Goal: Task Accomplishment & Management: Use online tool/utility

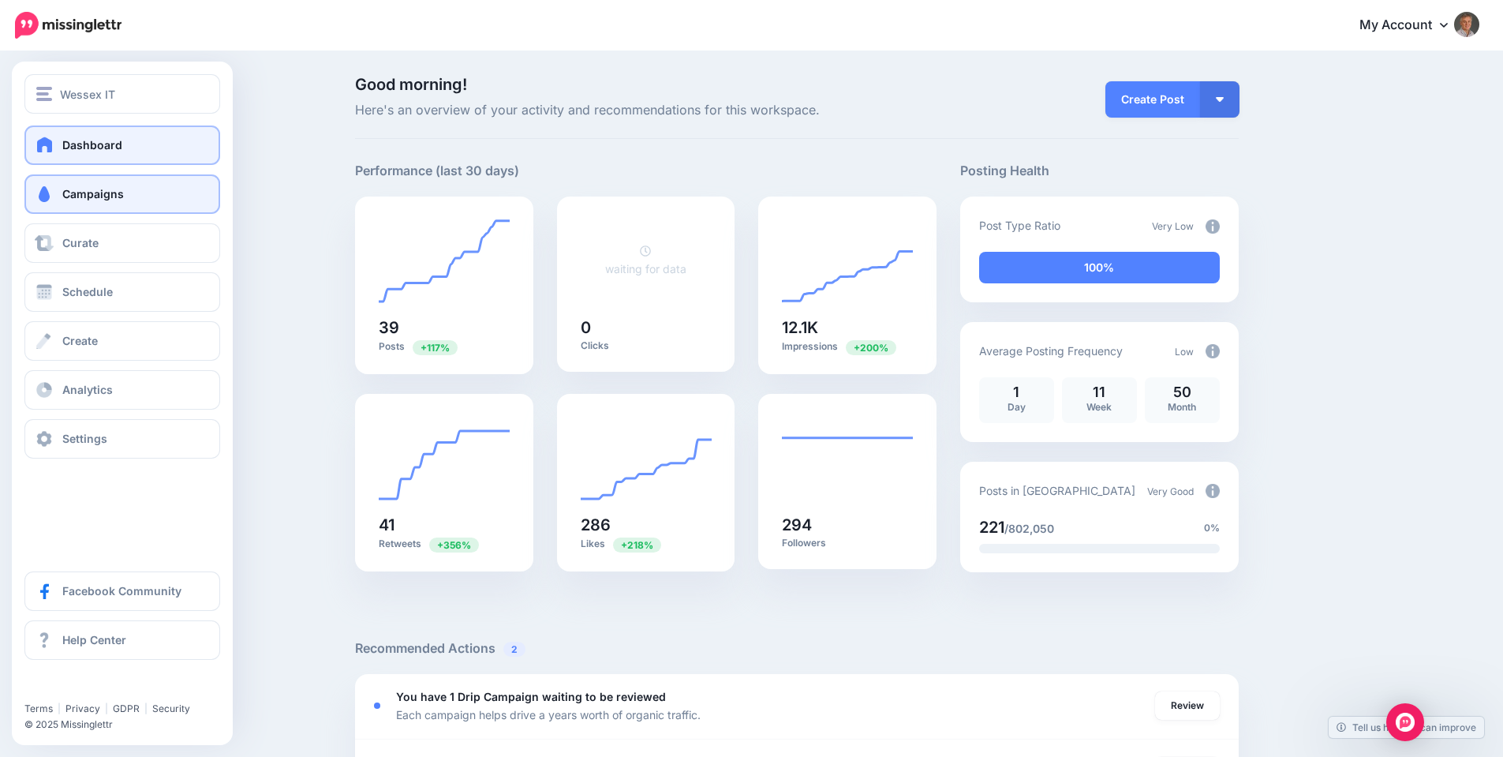
click at [63, 190] on span "Campaigns" at bounding box center [93, 193] width 62 height 13
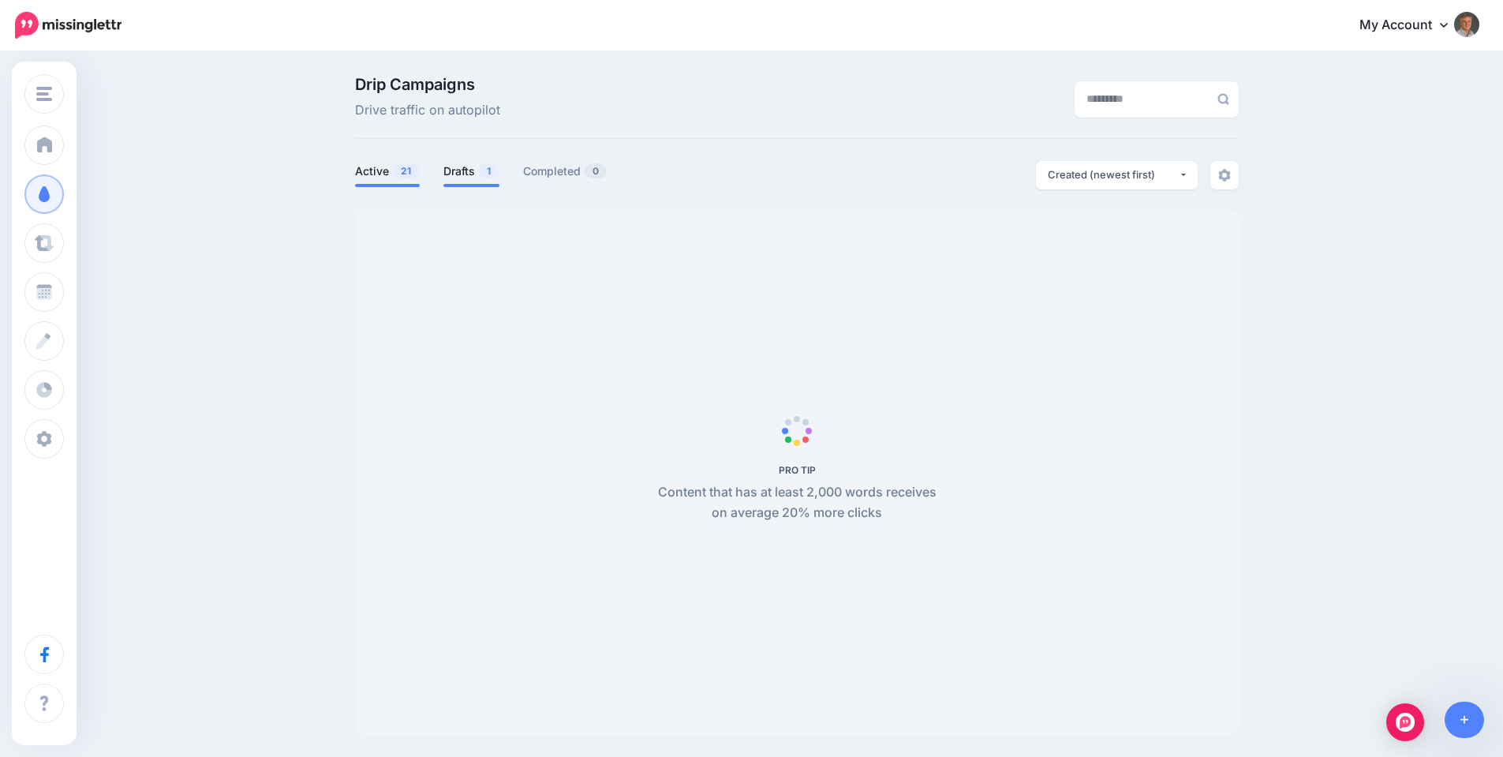
click at [468, 174] on link "Drafts 1" at bounding box center [472, 171] width 56 height 19
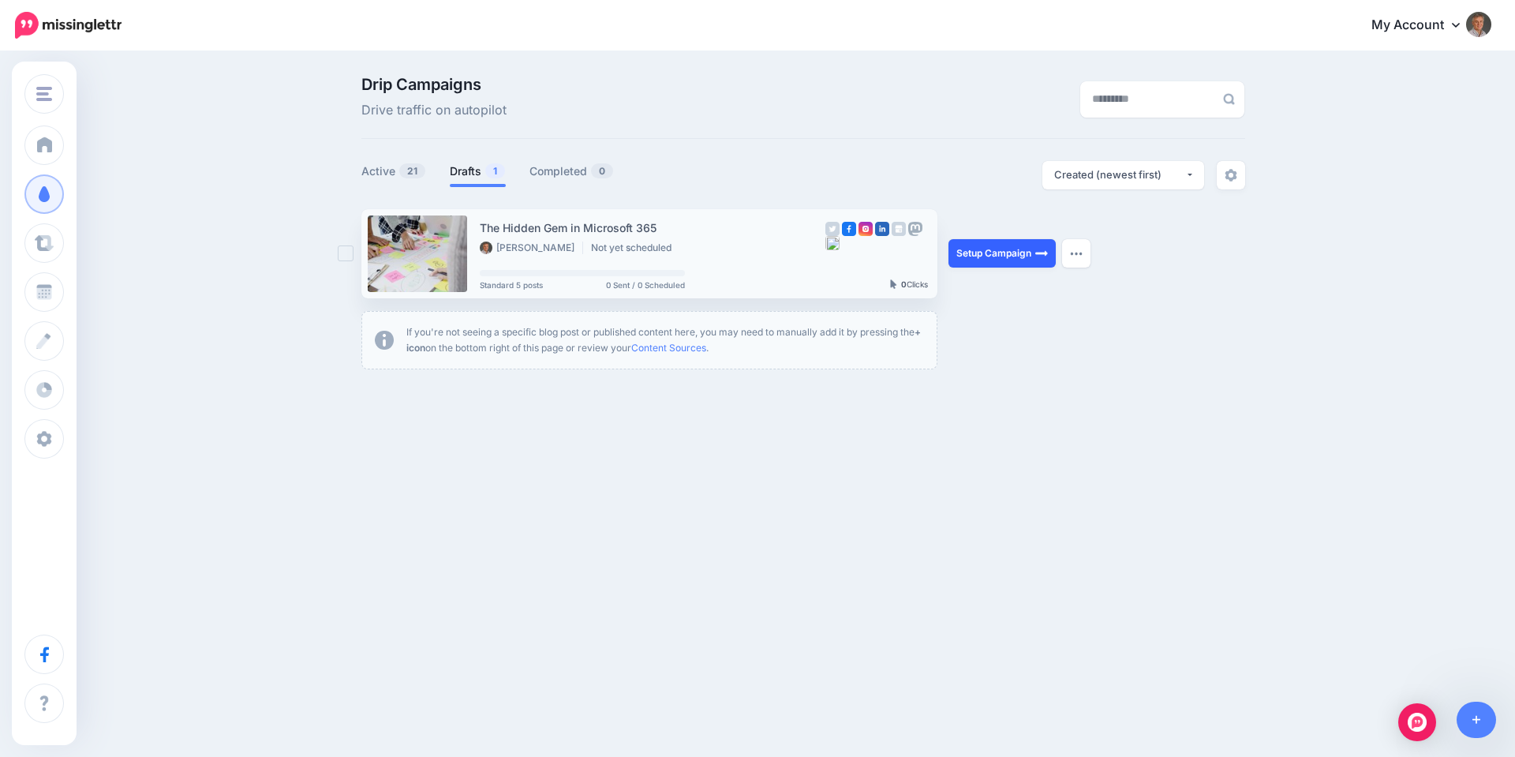
click at [988, 251] on link "Setup Campaign" at bounding box center [1002, 253] width 107 height 28
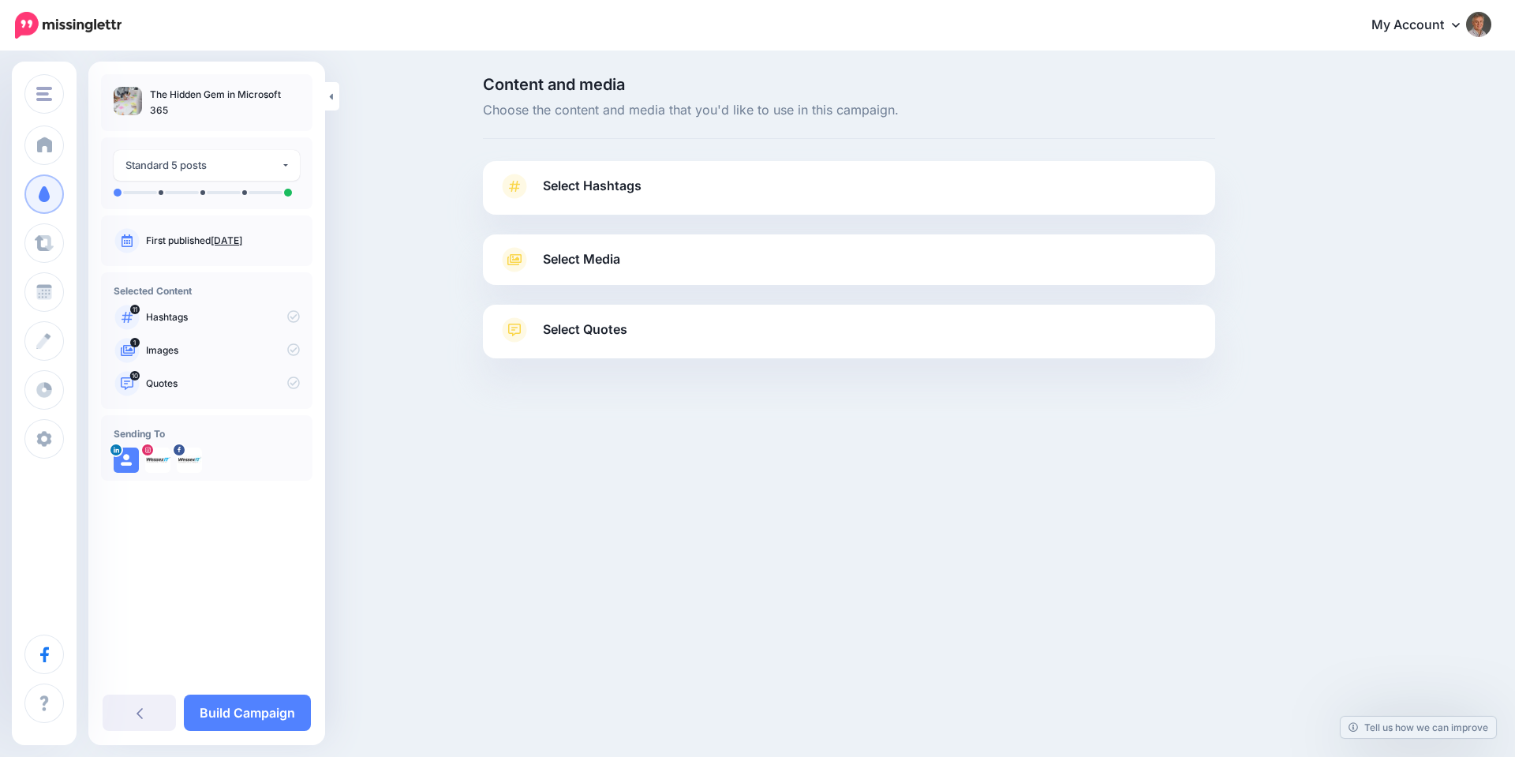
click at [597, 189] on span "Select Hashtags" at bounding box center [592, 185] width 99 height 21
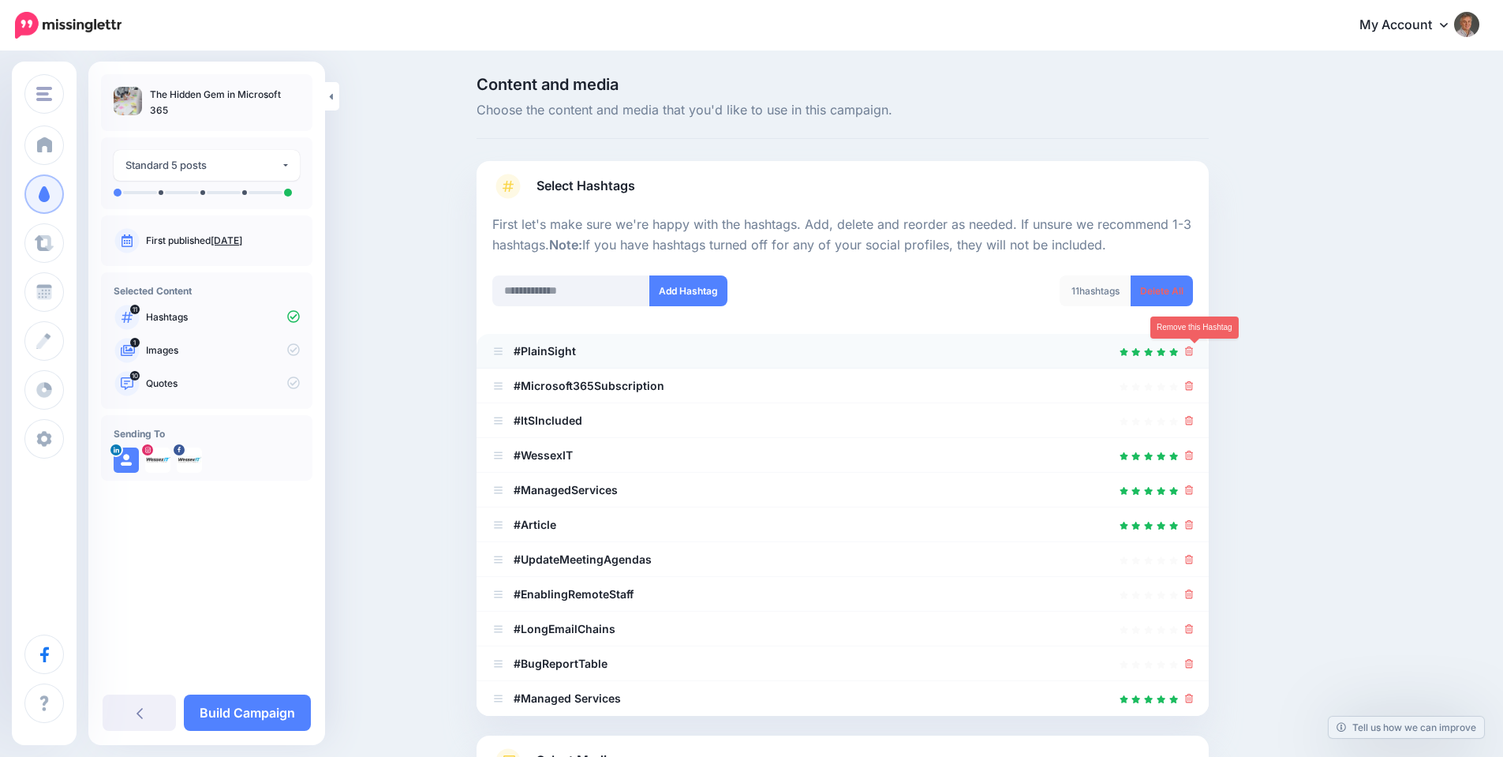
click at [1194, 354] on icon at bounding box center [1189, 350] width 9 height 9
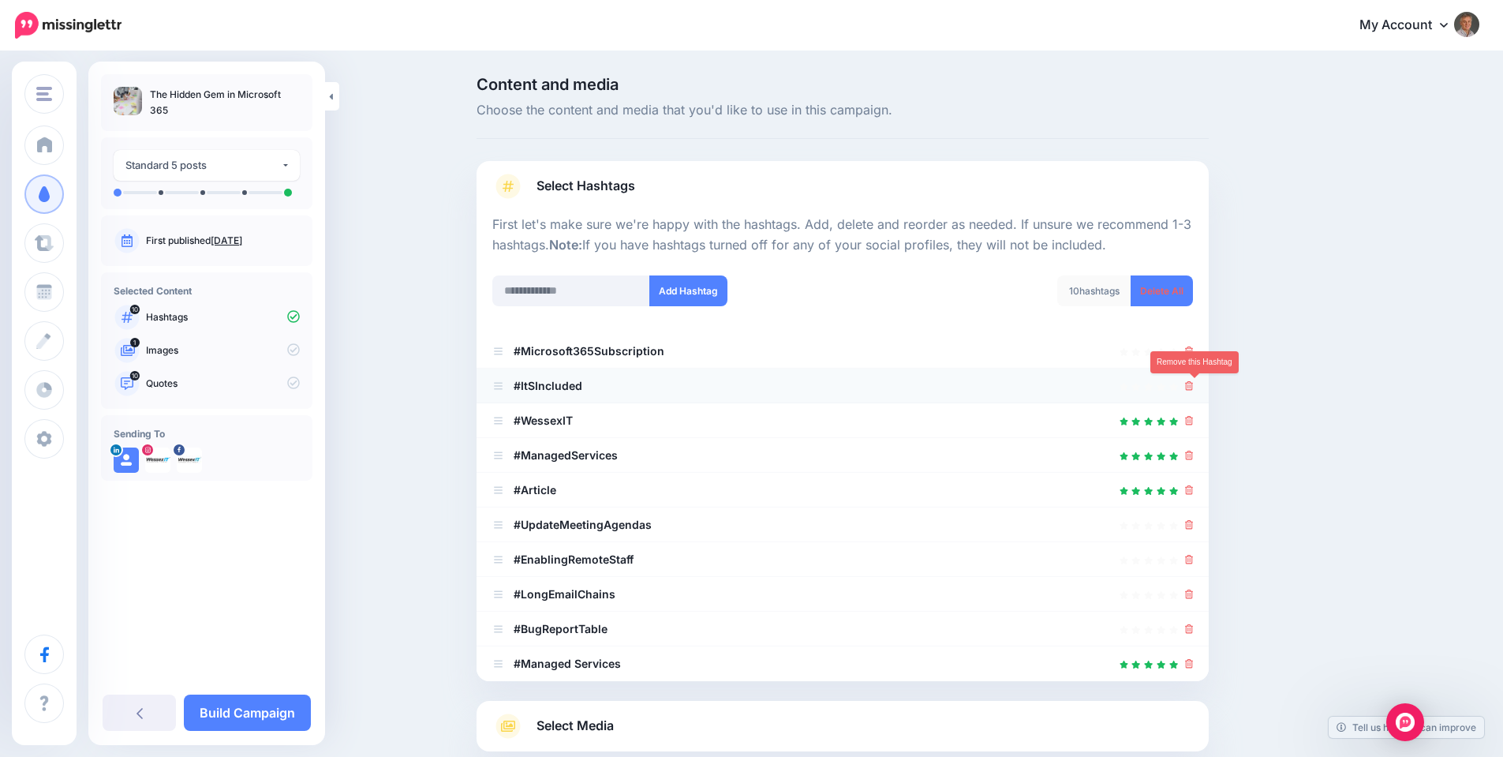
click at [1194, 383] on icon at bounding box center [1189, 385] width 9 height 9
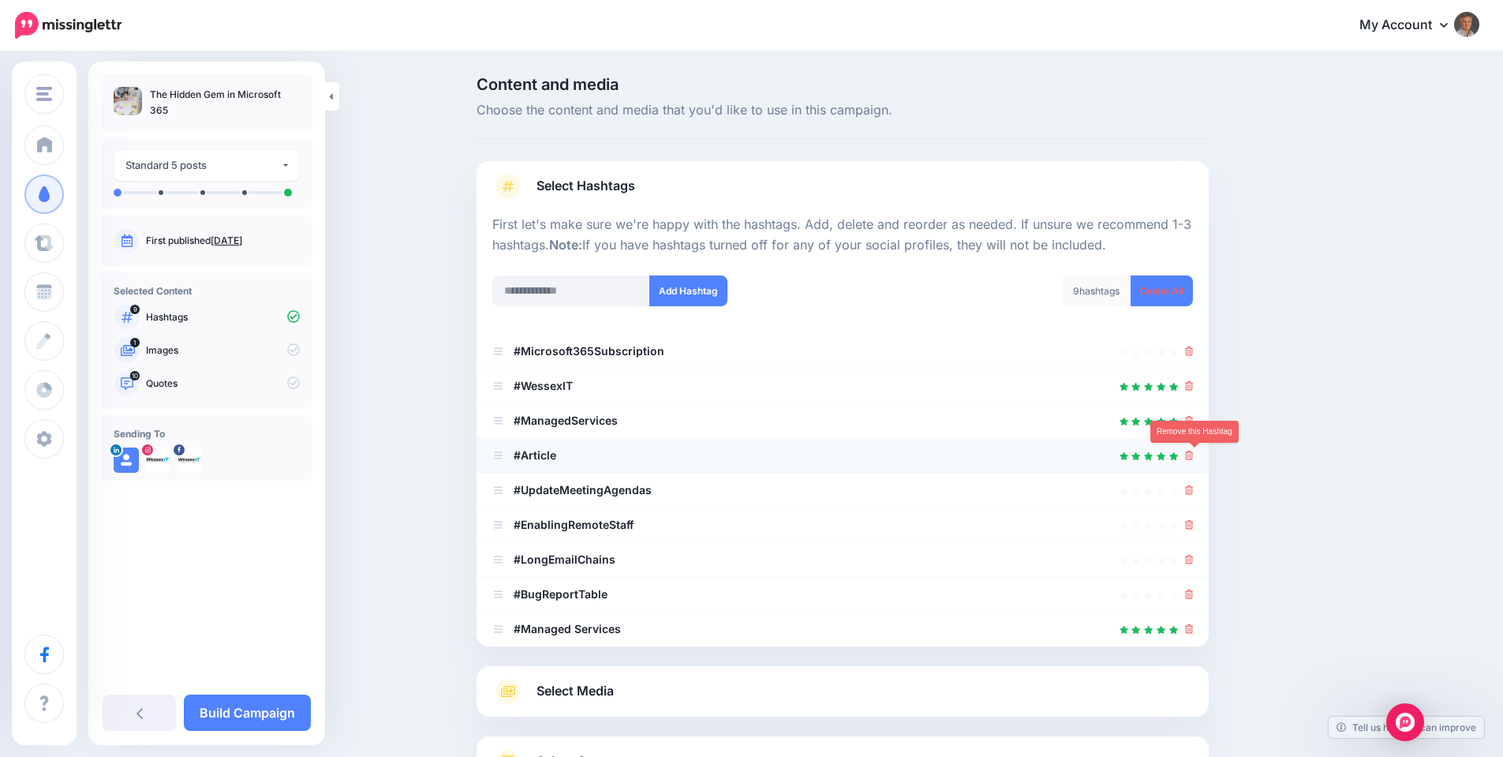
click at [1194, 453] on icon at bounding box center [1189, 455] width 9 height 9
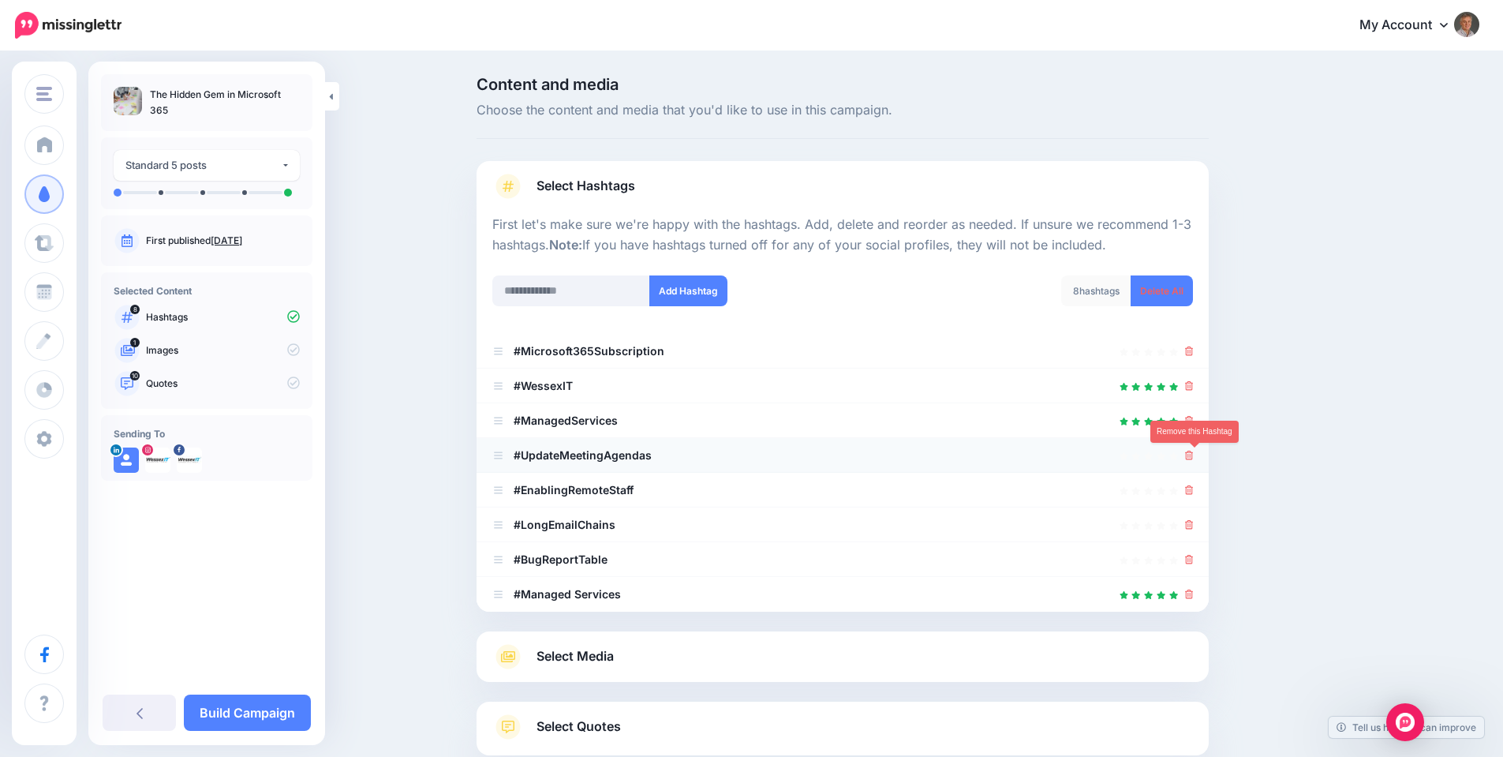
click at [1192, 455] on icon at bounding box center [1189, 455] width 9 height 9
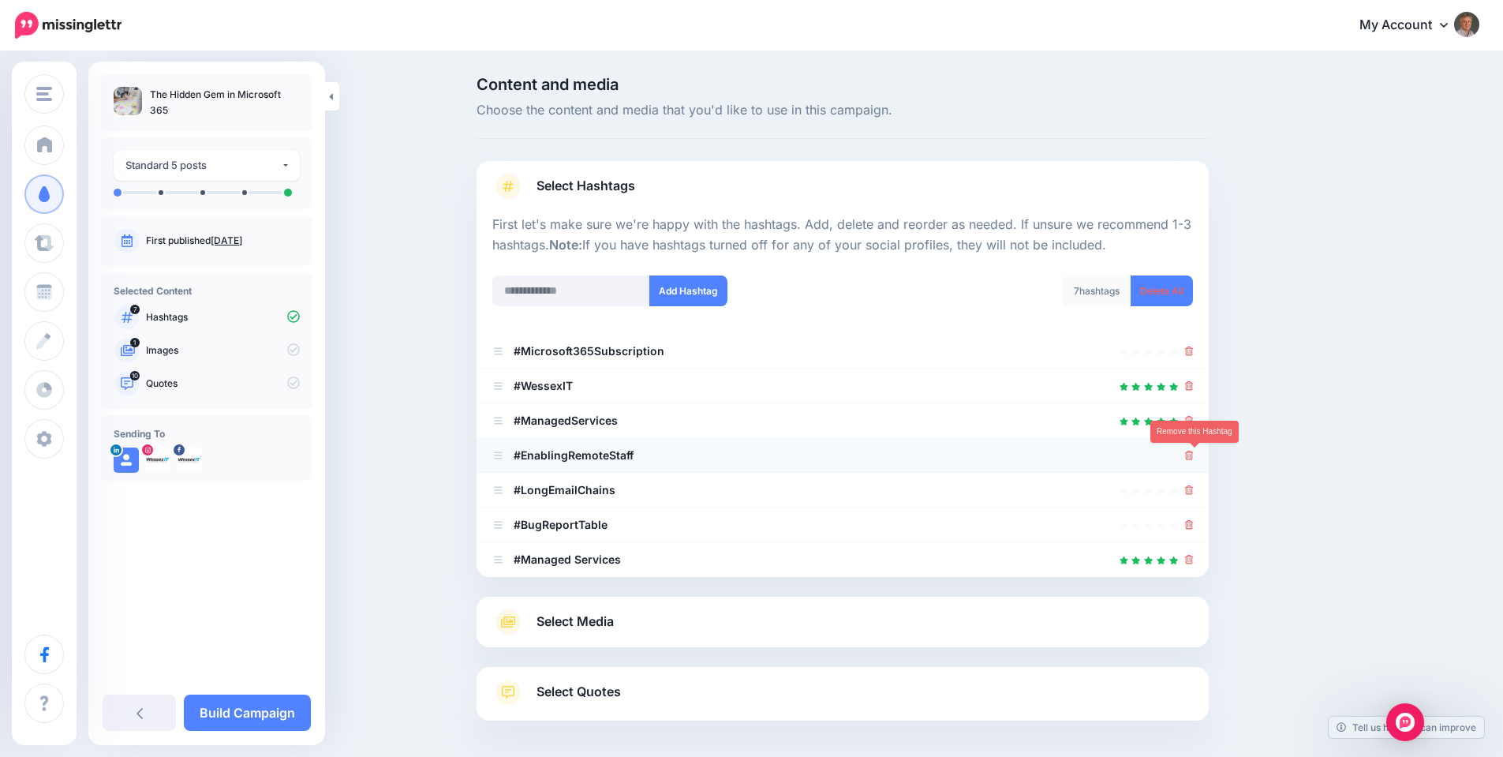
click at [1193, 455] on icon at bounding box center [1189, 455] width 9 height 9
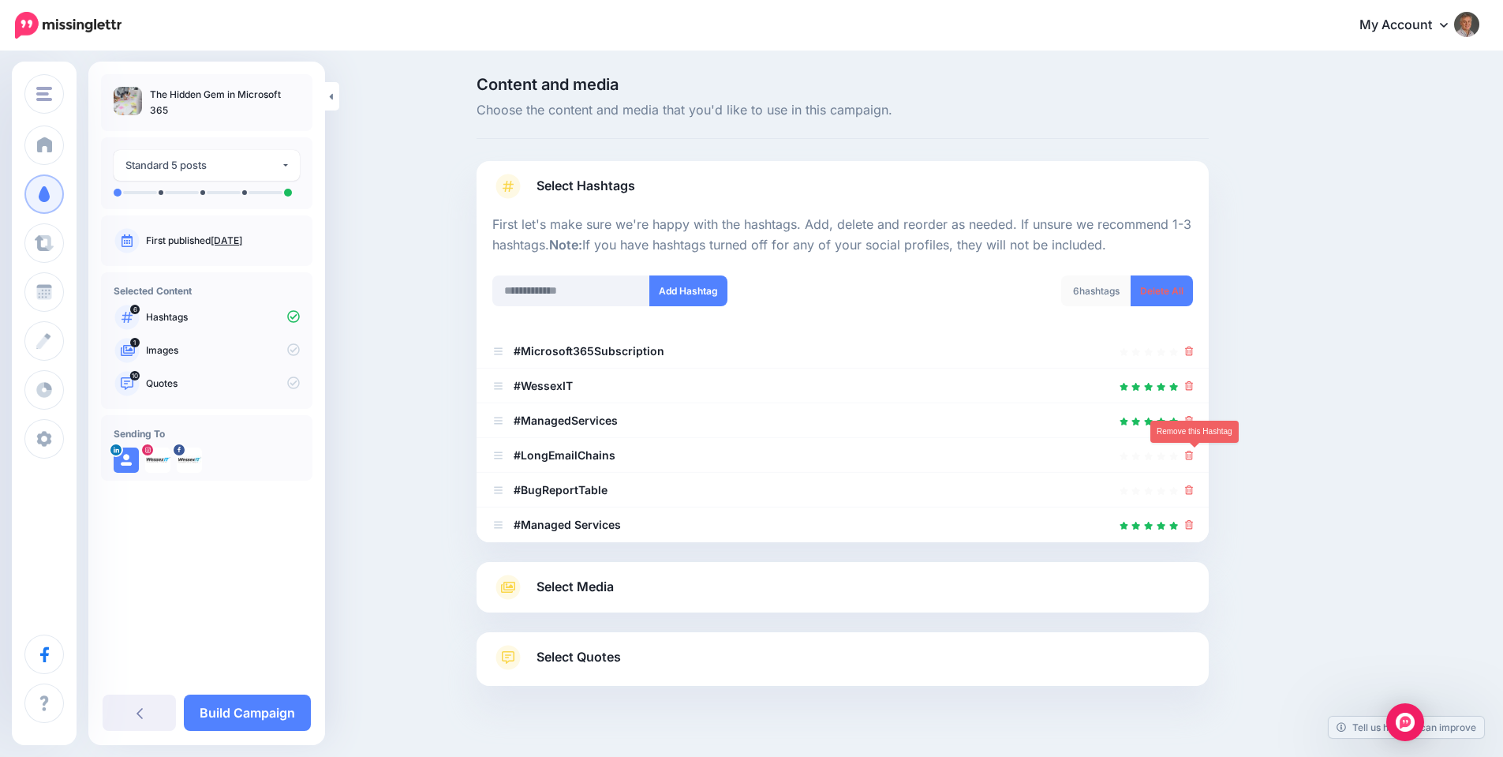
click at [1193, 455] on icon at bounding box center [1189, 455] width 9 height 9
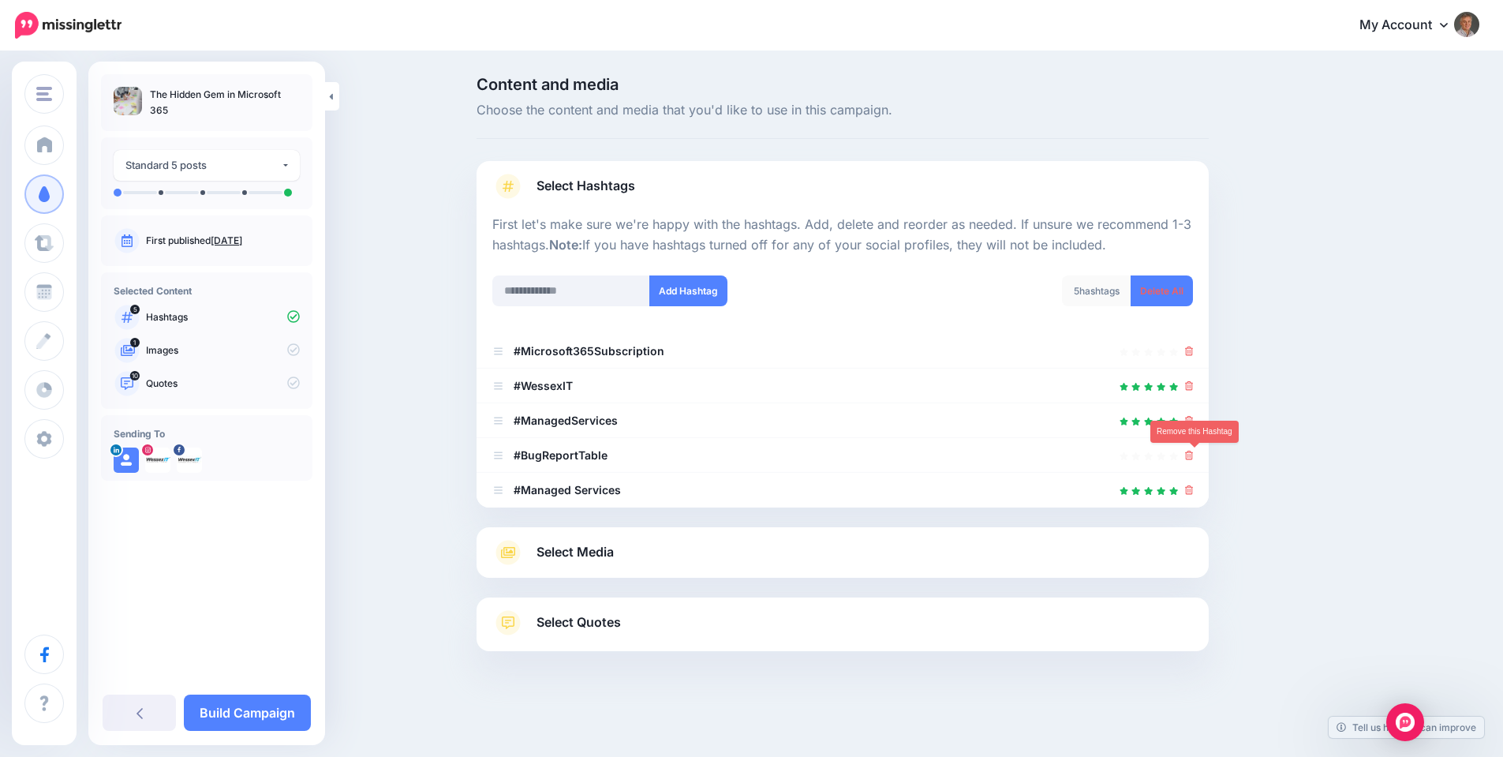
click at [1193, 455] on icon at bounding box center [1189, 455] width 9 height 9
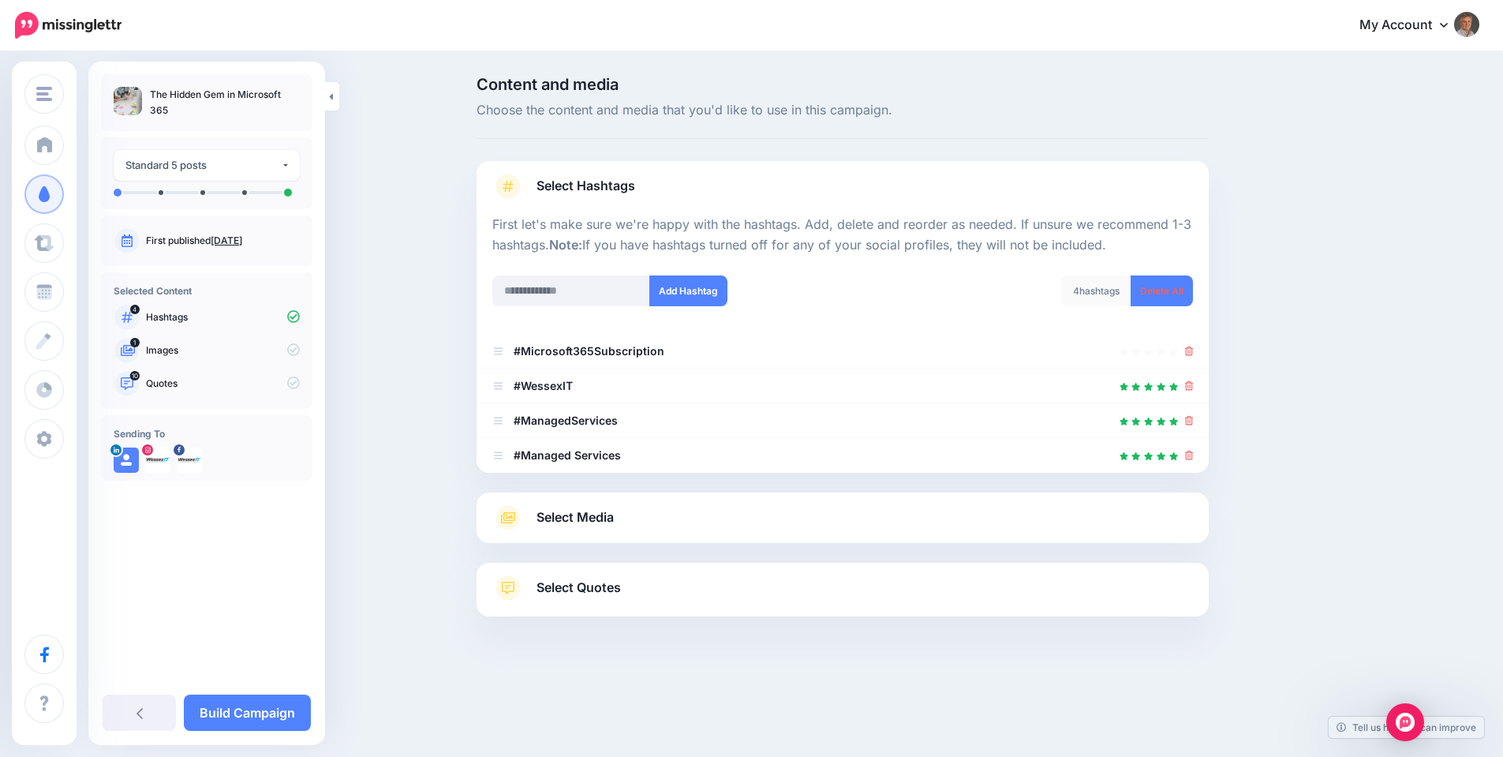
click at [985, 530] on div "Select Media Next, let's make sure we have the best media for this campaign. De…" at bounding box center [843, 517] width 732 height 51
click at [680, 517] on link "Select Media" at bounding box center [842, 517] width 701 height 25
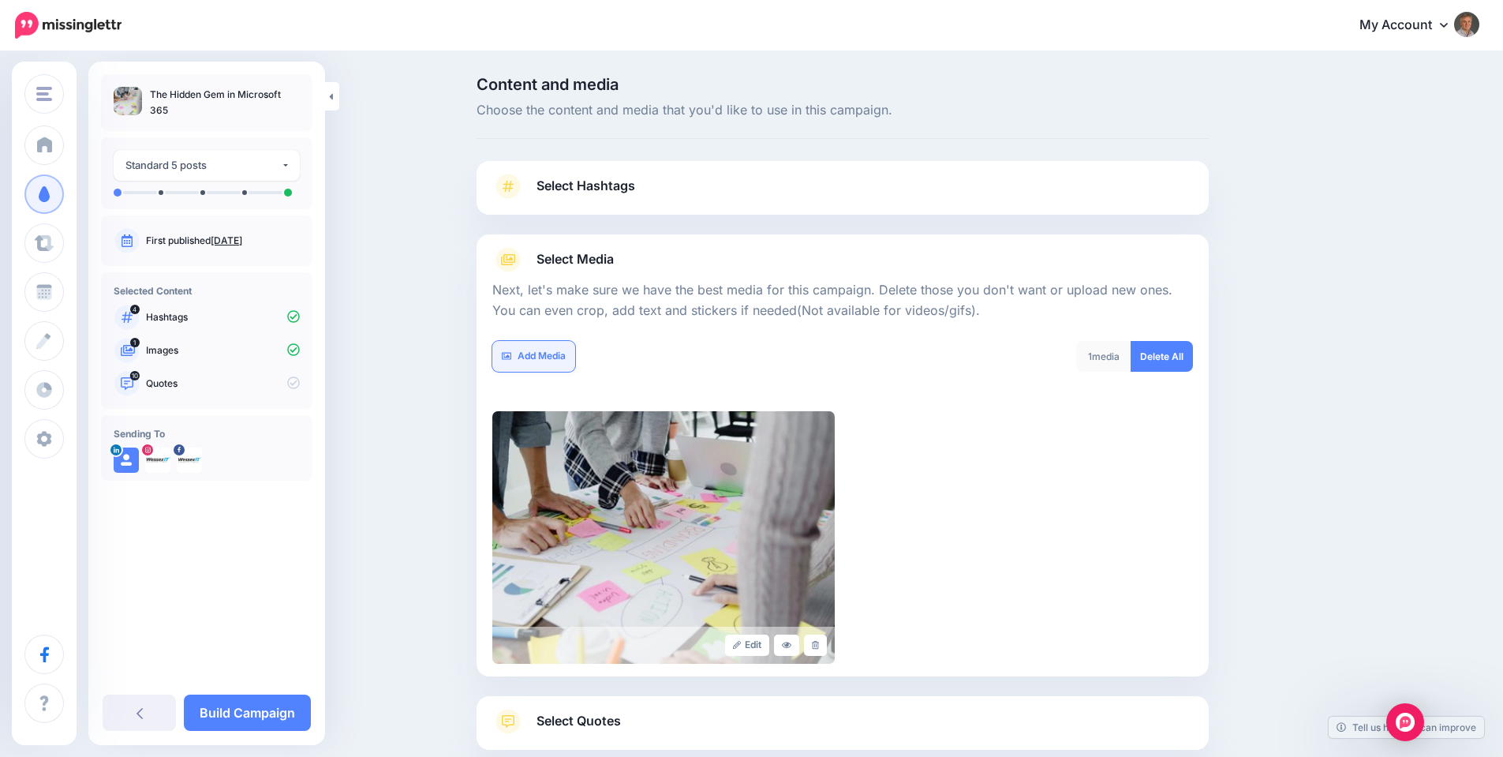
click at [545, 355] on link "Add Media" at bounding box center [533, 356] width 83 height 31
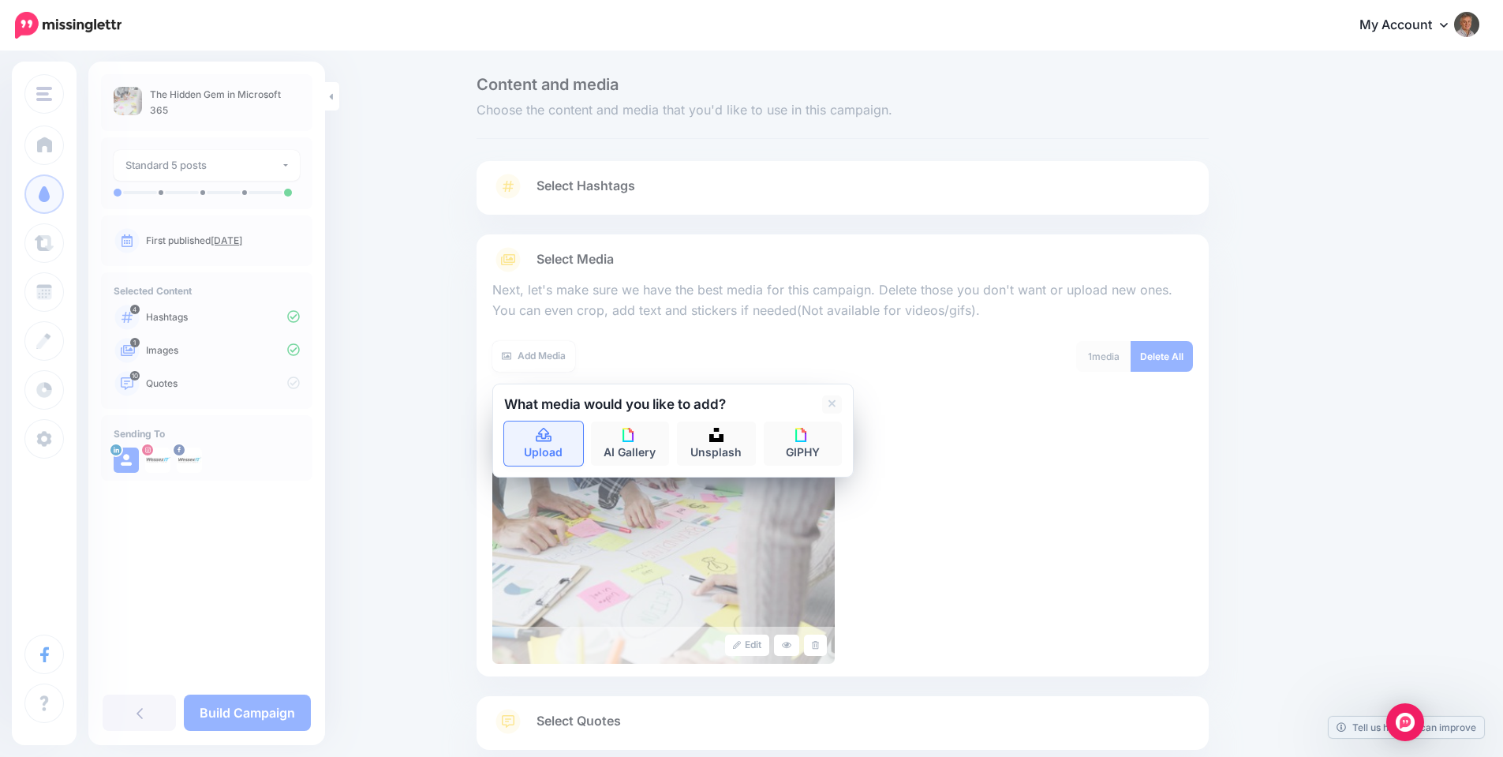
click at [551, 448] on link "Upload" at bounding box center [543, 443] width 79 height 44
click at [534, 434] on link "Upload" at bounding box center [543, 443] width 79 height 44
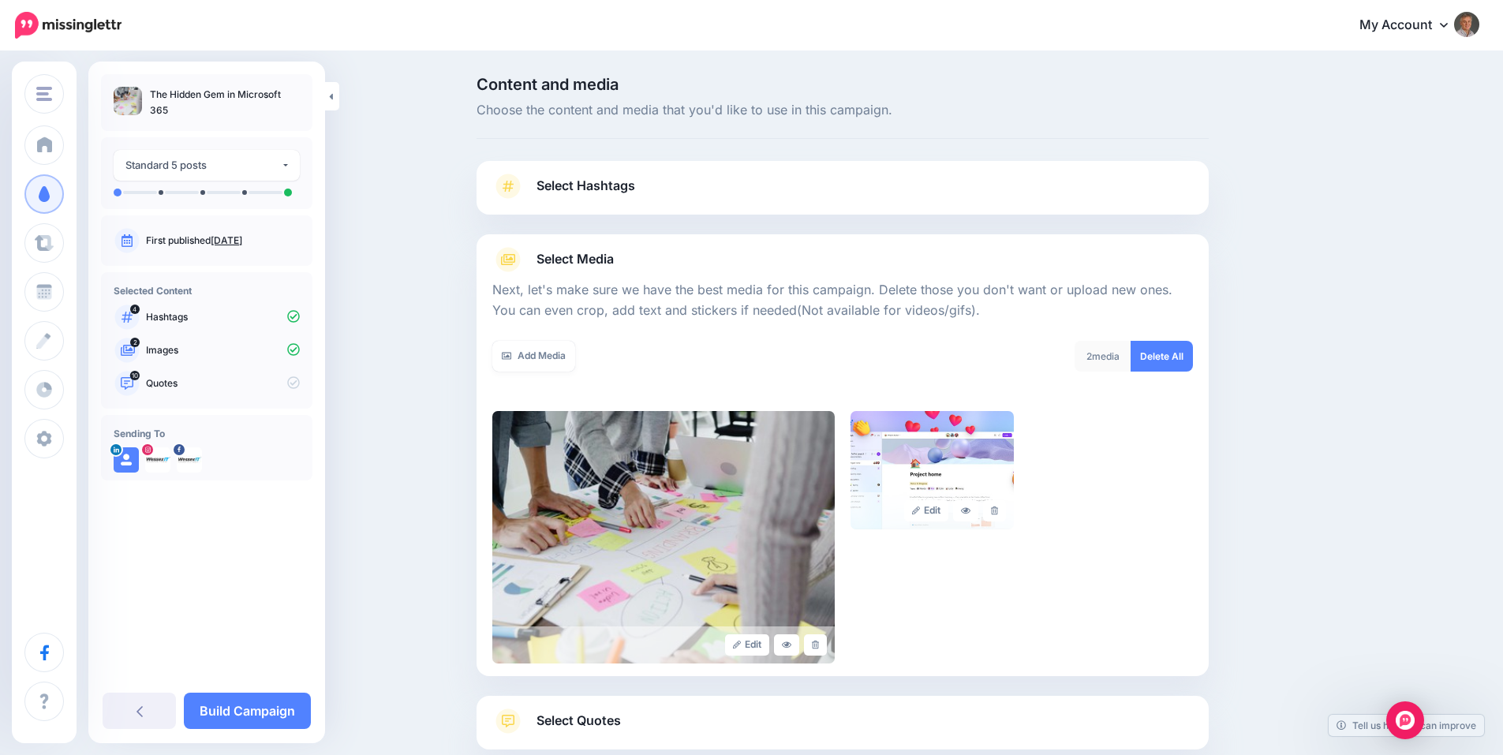
scroll to position [119, 0]
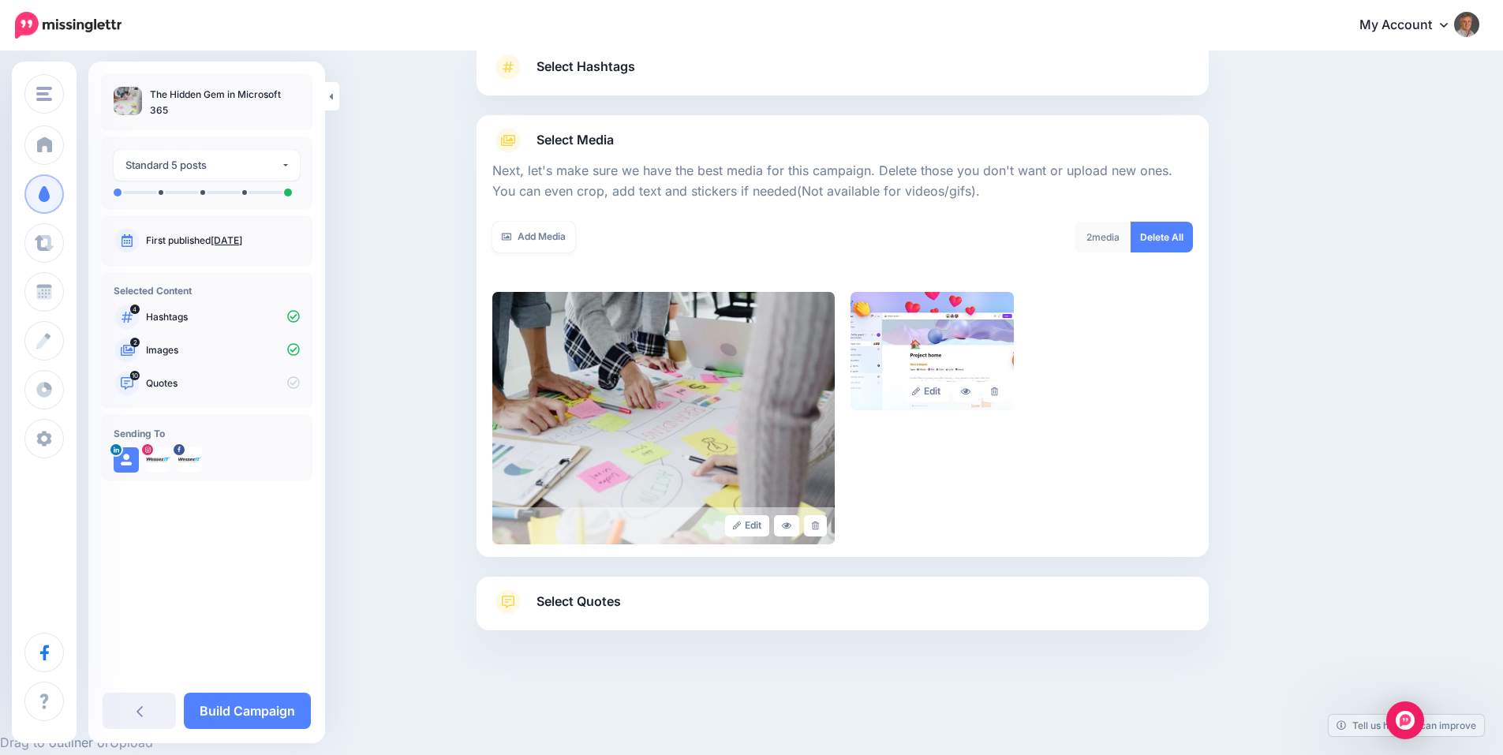
click at [594, 602] on span "Select Quotes" at bounding box center [579, 601] width 84 height 21
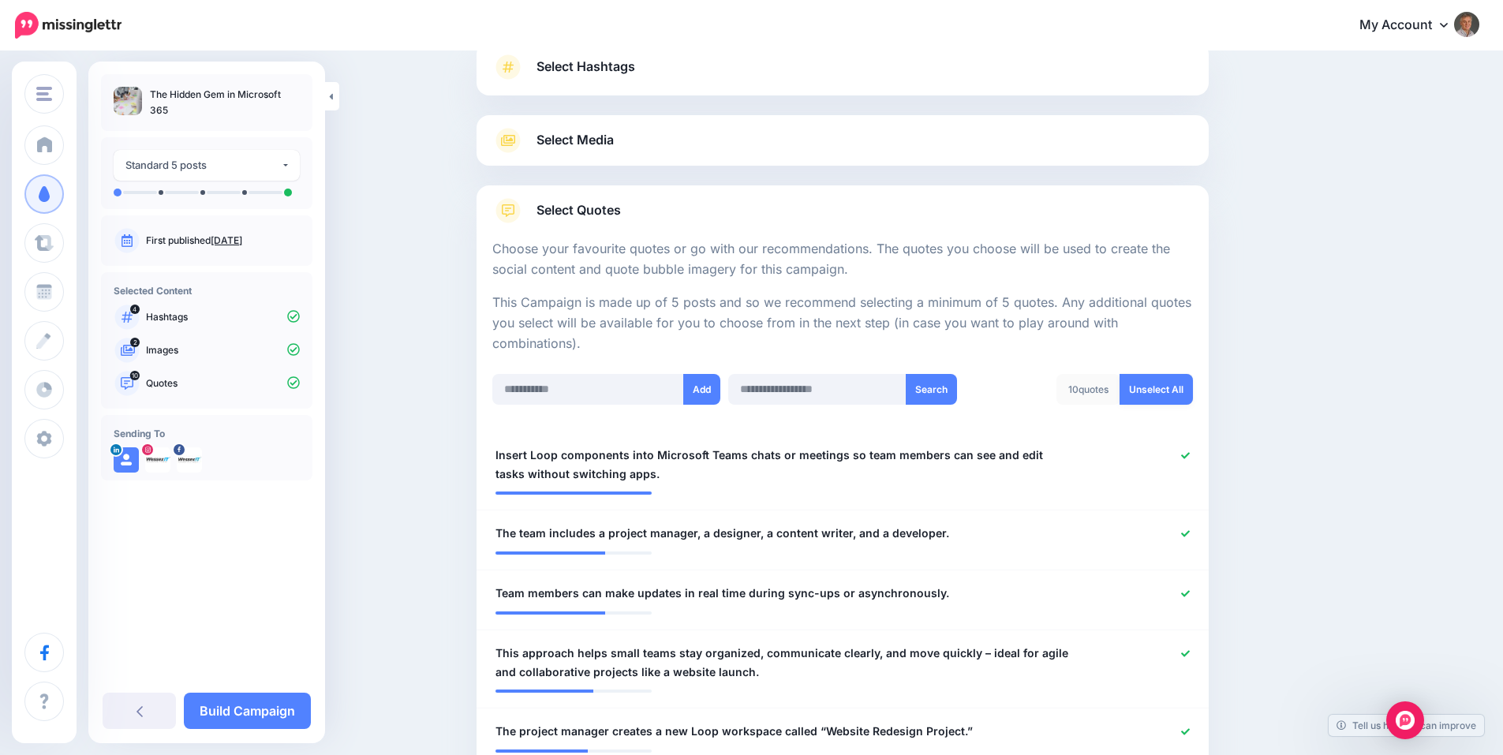
click at [1174, 390] on link "Unselect All" at bounding box center [1156, 389] width 73 height 31
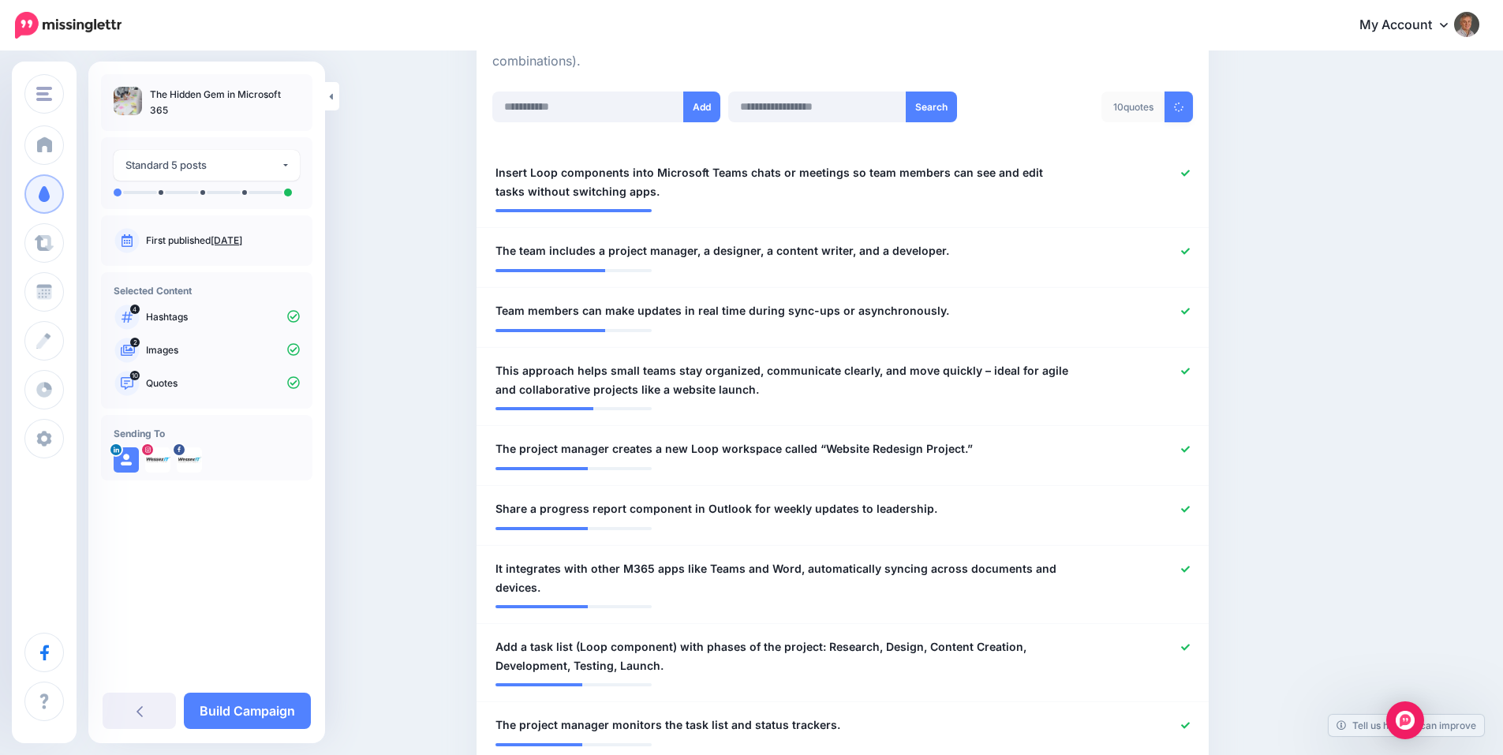
scroll to position [409, 0]
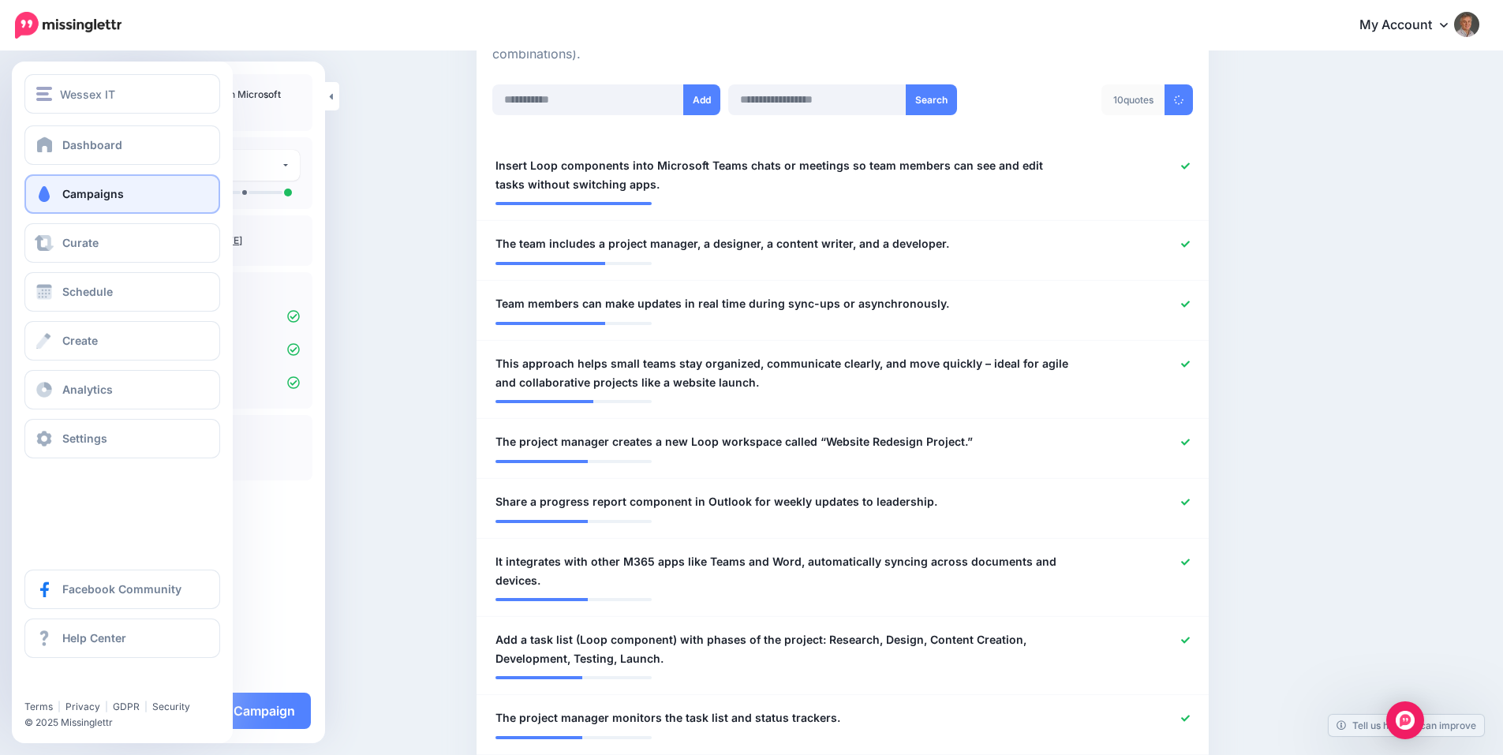
click at [87, 200] on span "Campaigns" at bounding box center [93, 193] width 62 height 13
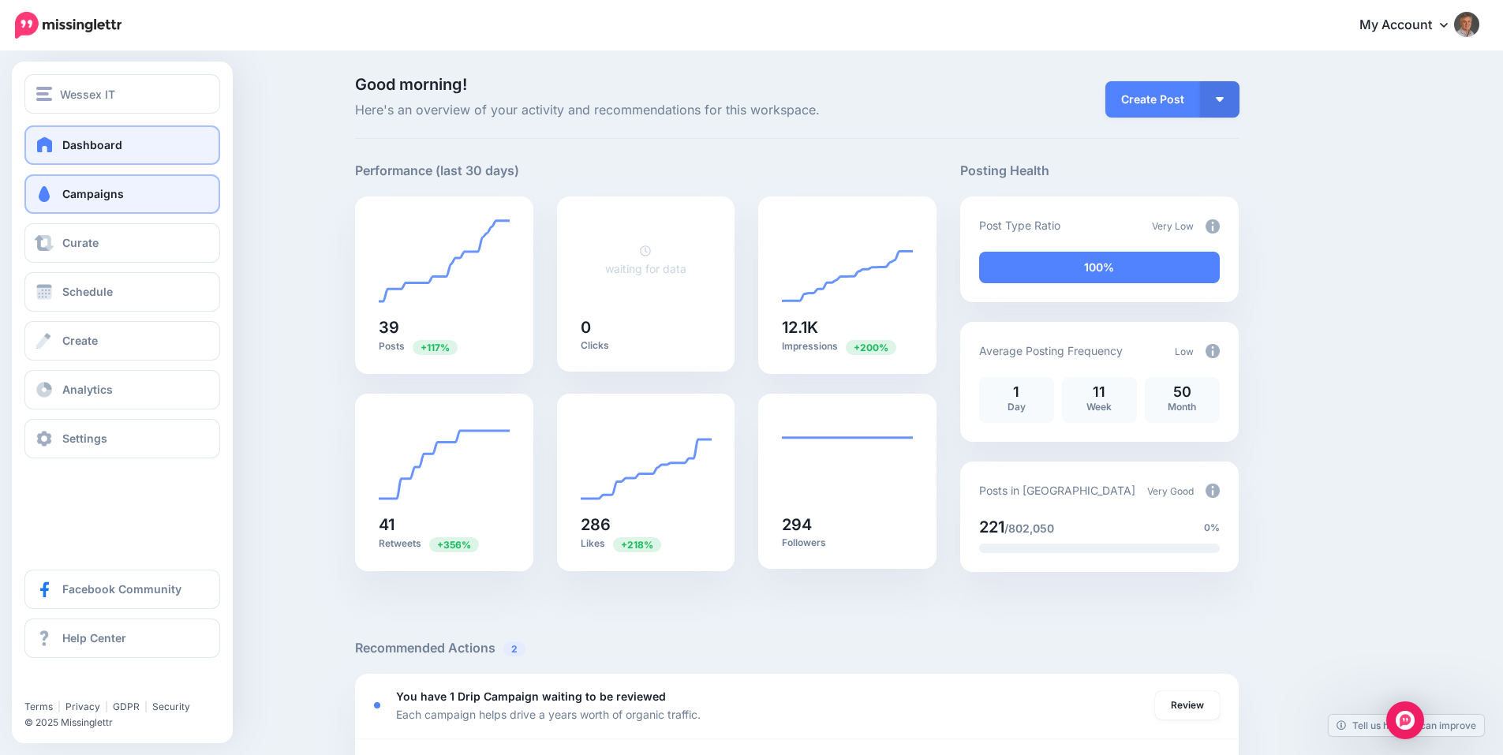
click at [50, 189] on span at bounding box center [44, 194] width 21 height 16
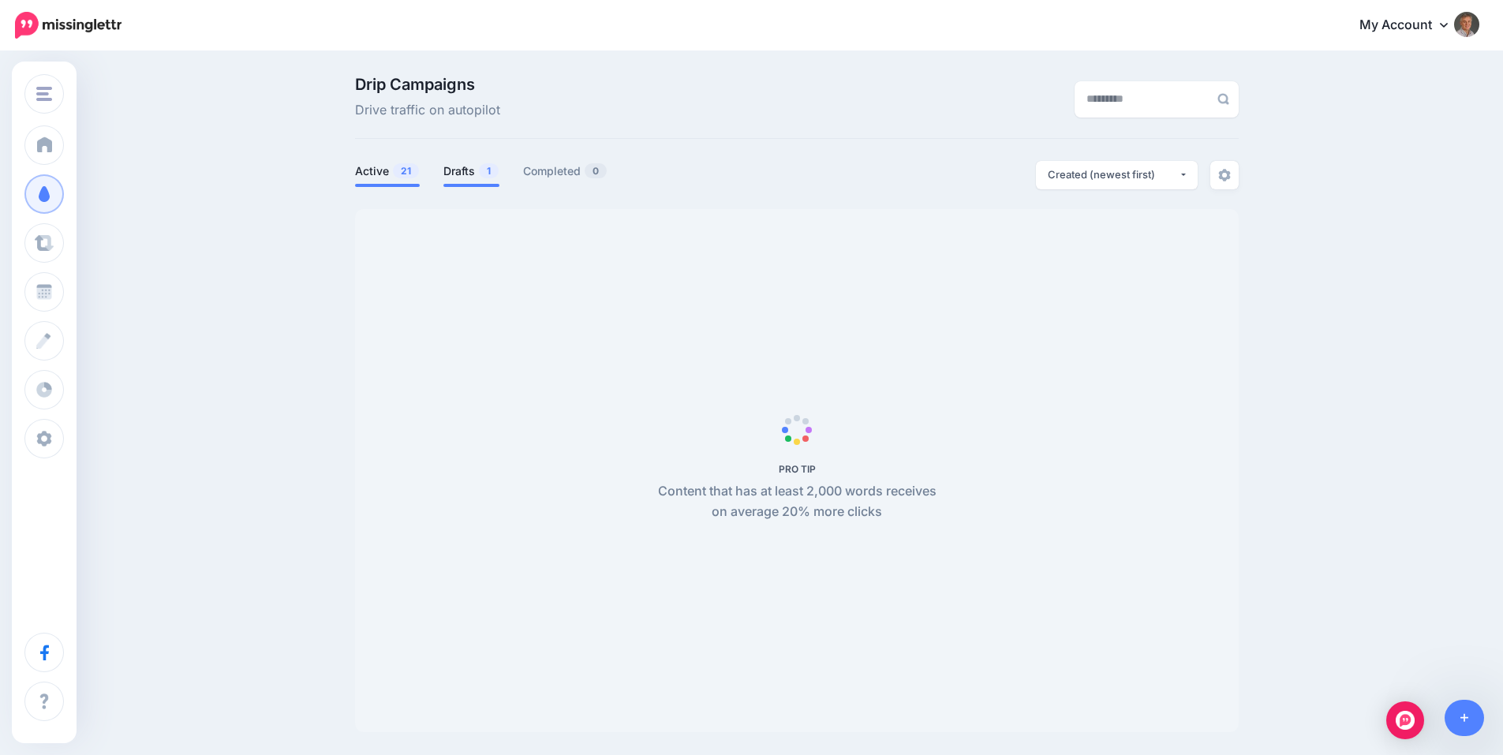
click at [464, 174] on link "Drafts 1" at bounding box center [472, 171] width 56 height 19
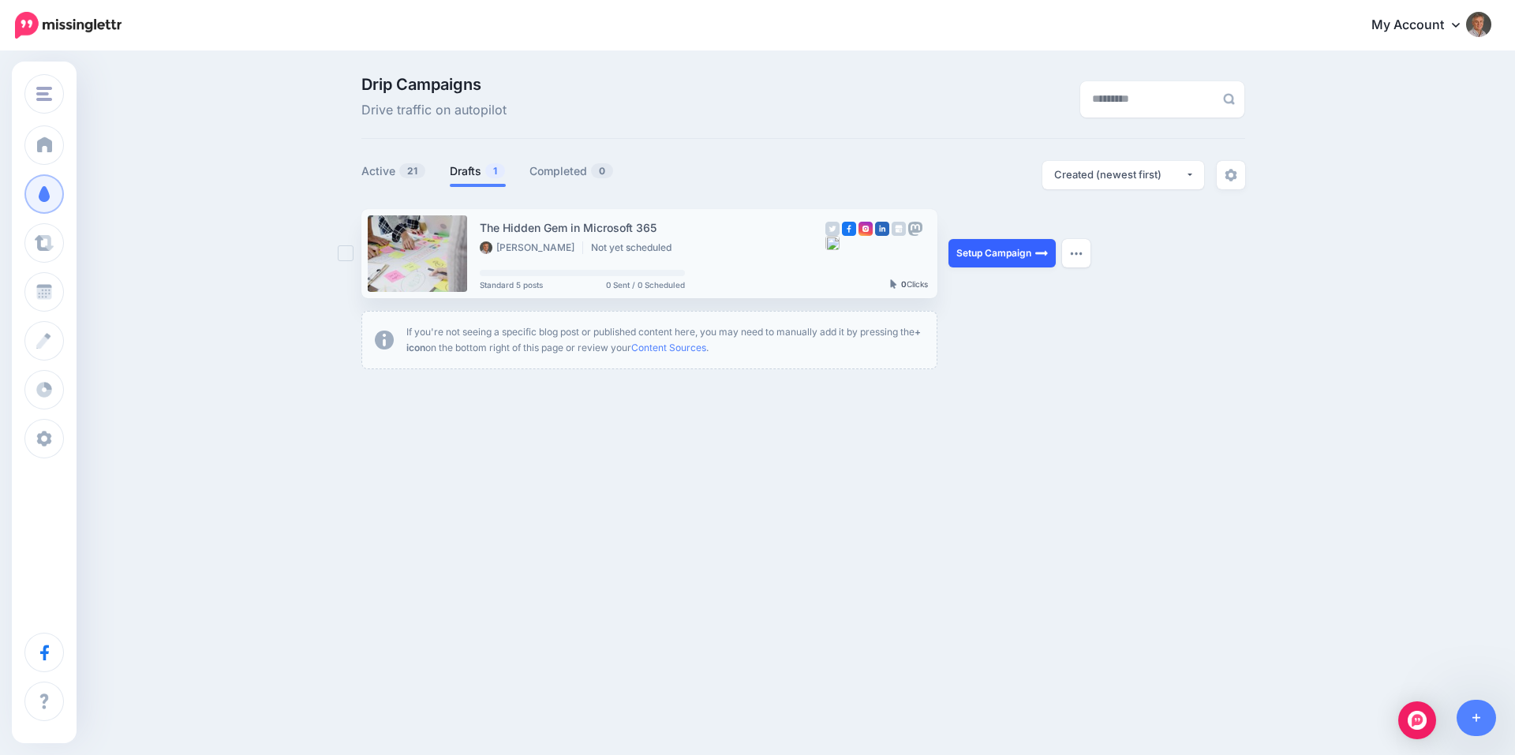
click at [1008, 250] on link "Setup Campaign" at bounding box center [1002, 253] width 107 height 28
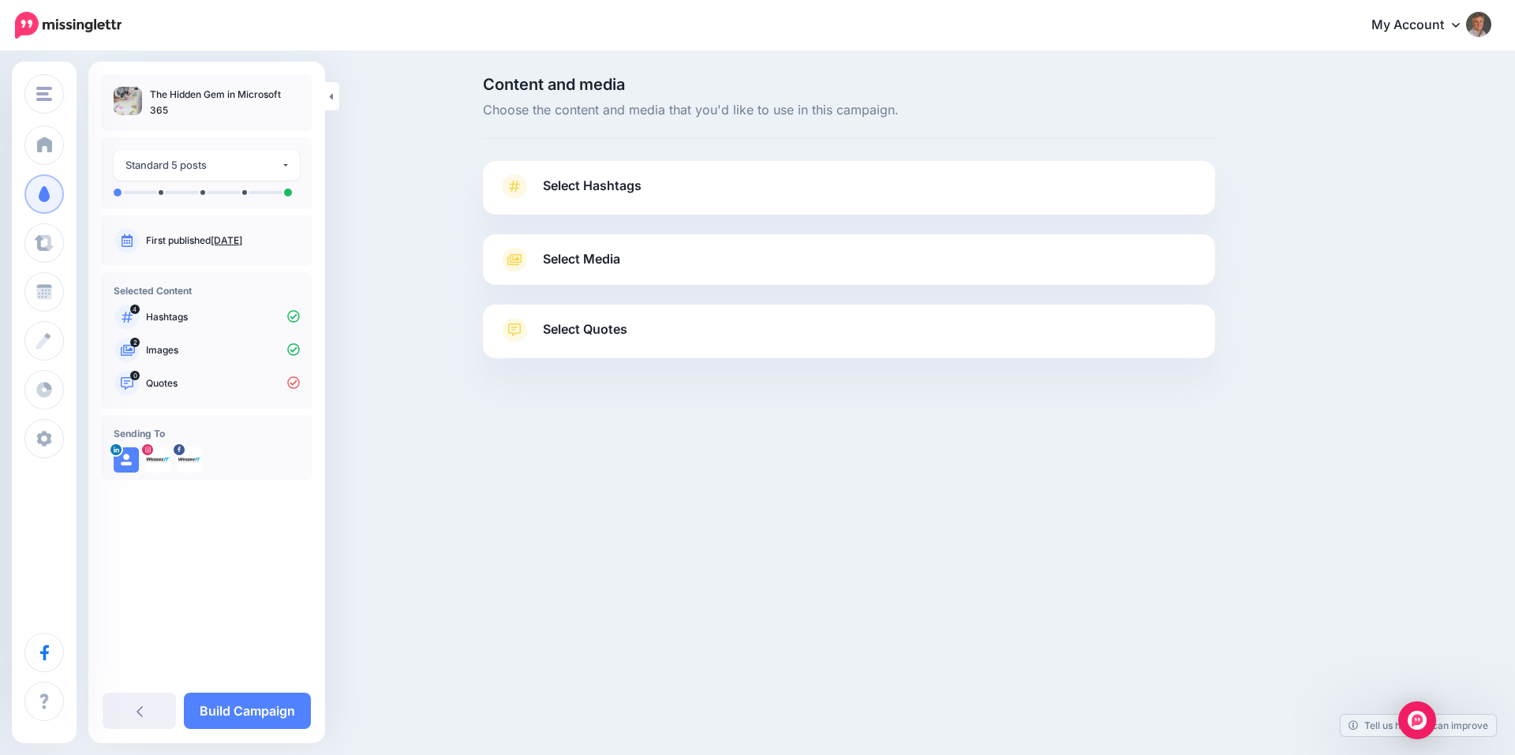
click at [635, 191] on span "Select Hashtags" at bounding box center [592, 185] width 99 height 21
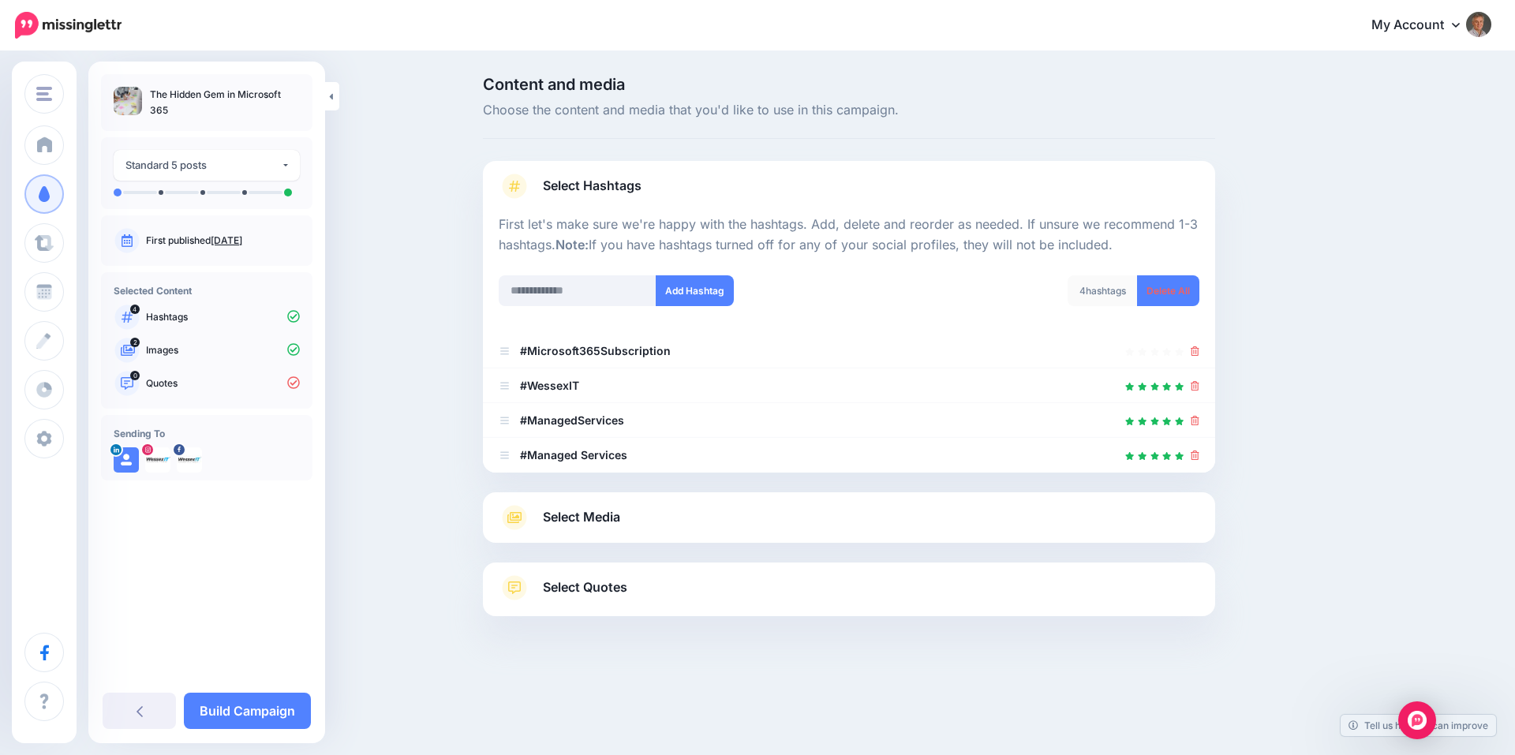
click at [596, 519] on span "Select Media" at bounding box center [581, 517] width 77 height 21
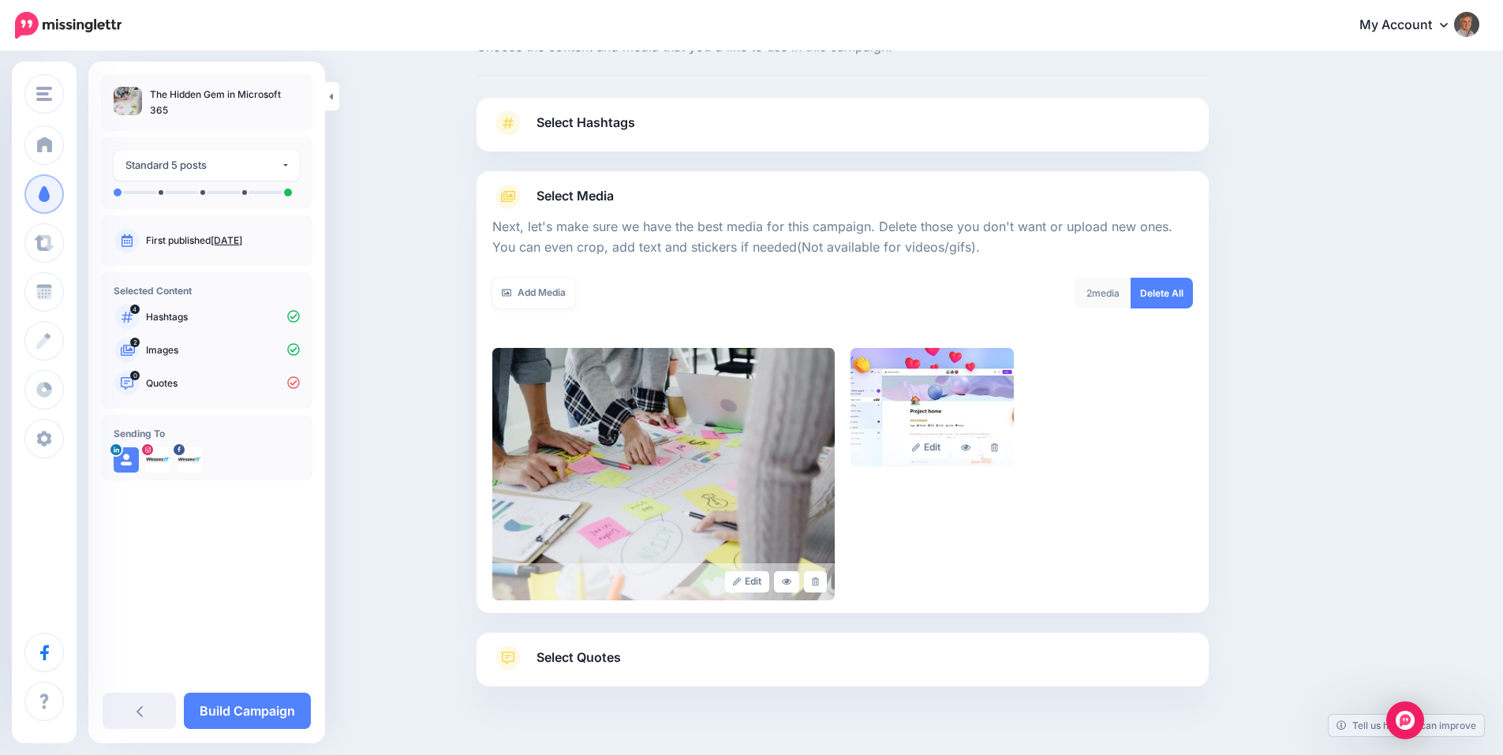
scroll to position [97, 0]
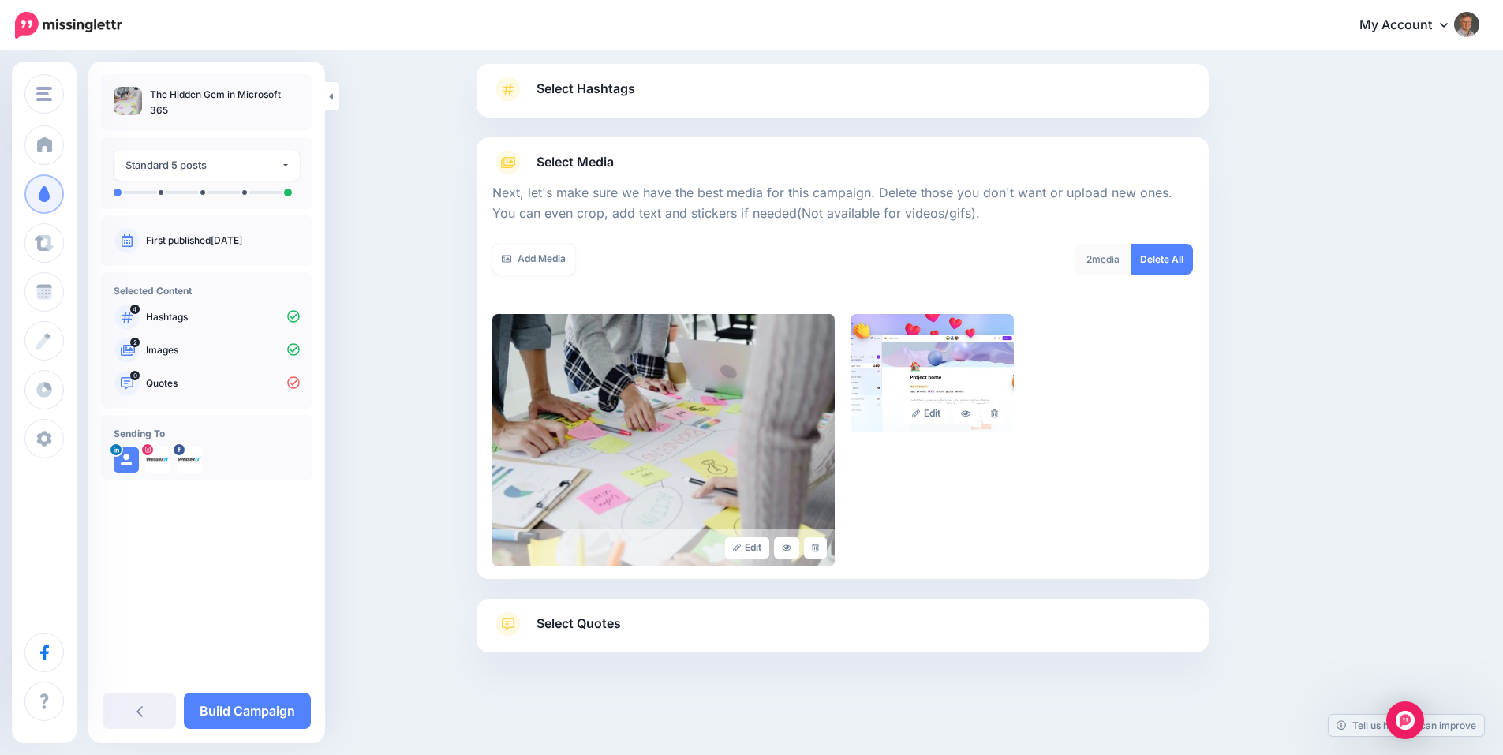
click at [613, 623] on span "Select Quotes" at bounding box center [579, 623] width 84 height 21
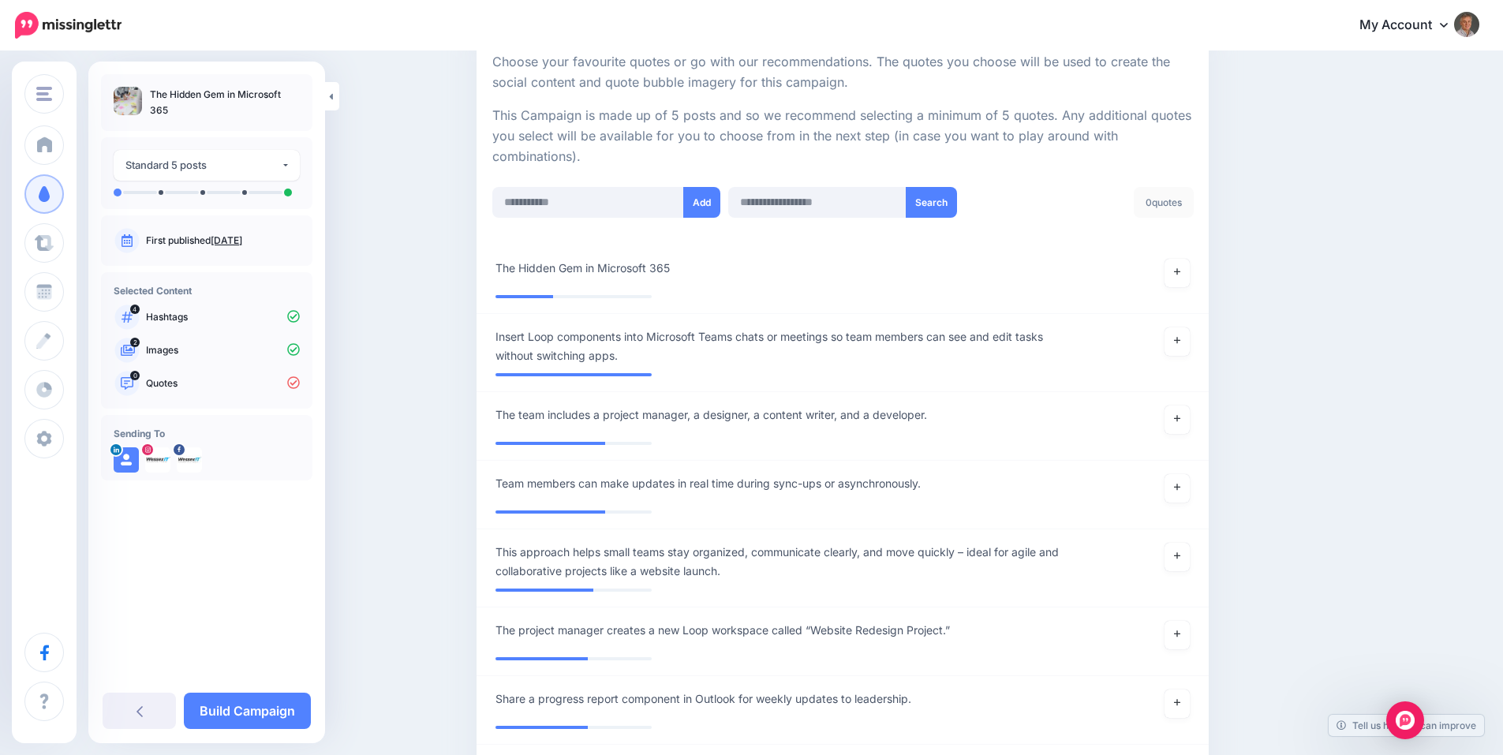
scroll to position [387, 0]
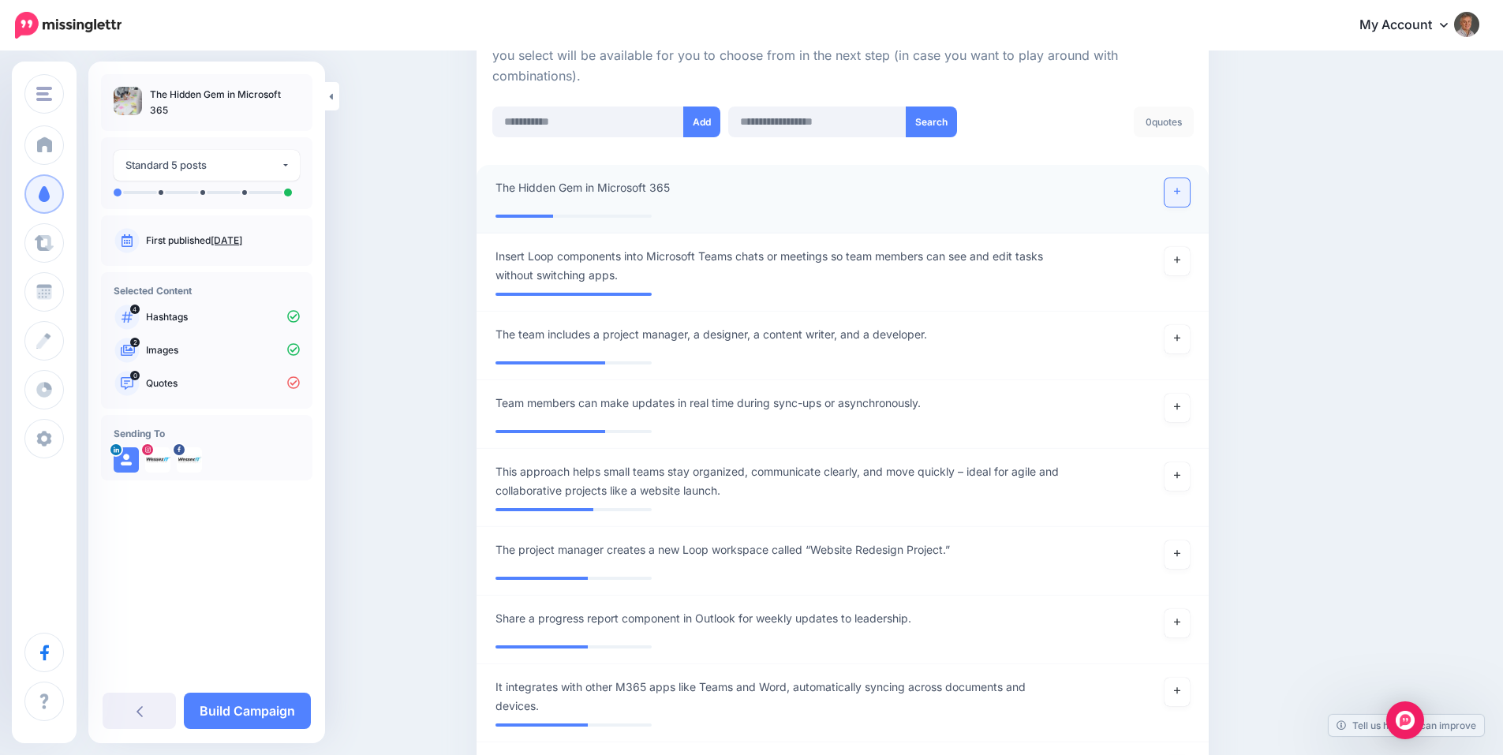
click at [1181, 193] on icon at bounding box center [1177, 191] width 6 height 9
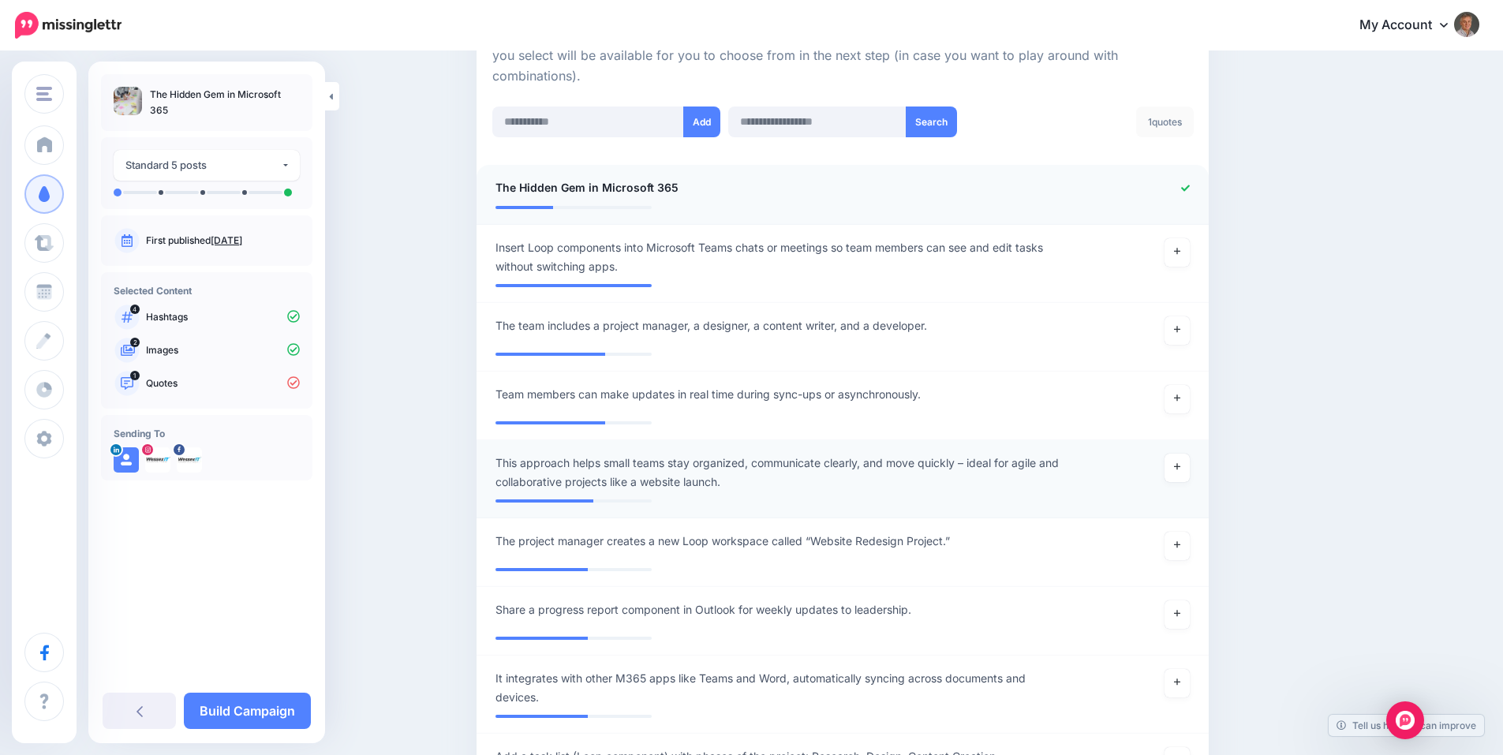
click at [766, 472] on span "This approach helps small teams stay organized, communicate clearly, and move q…" at bounding box center [783, 473] width 575 height 38
drag, startPoint x: 582, startPoint y: 463, endPoint x: 420, endPoint y: 462, distance: 161.8
type textarea "**********"
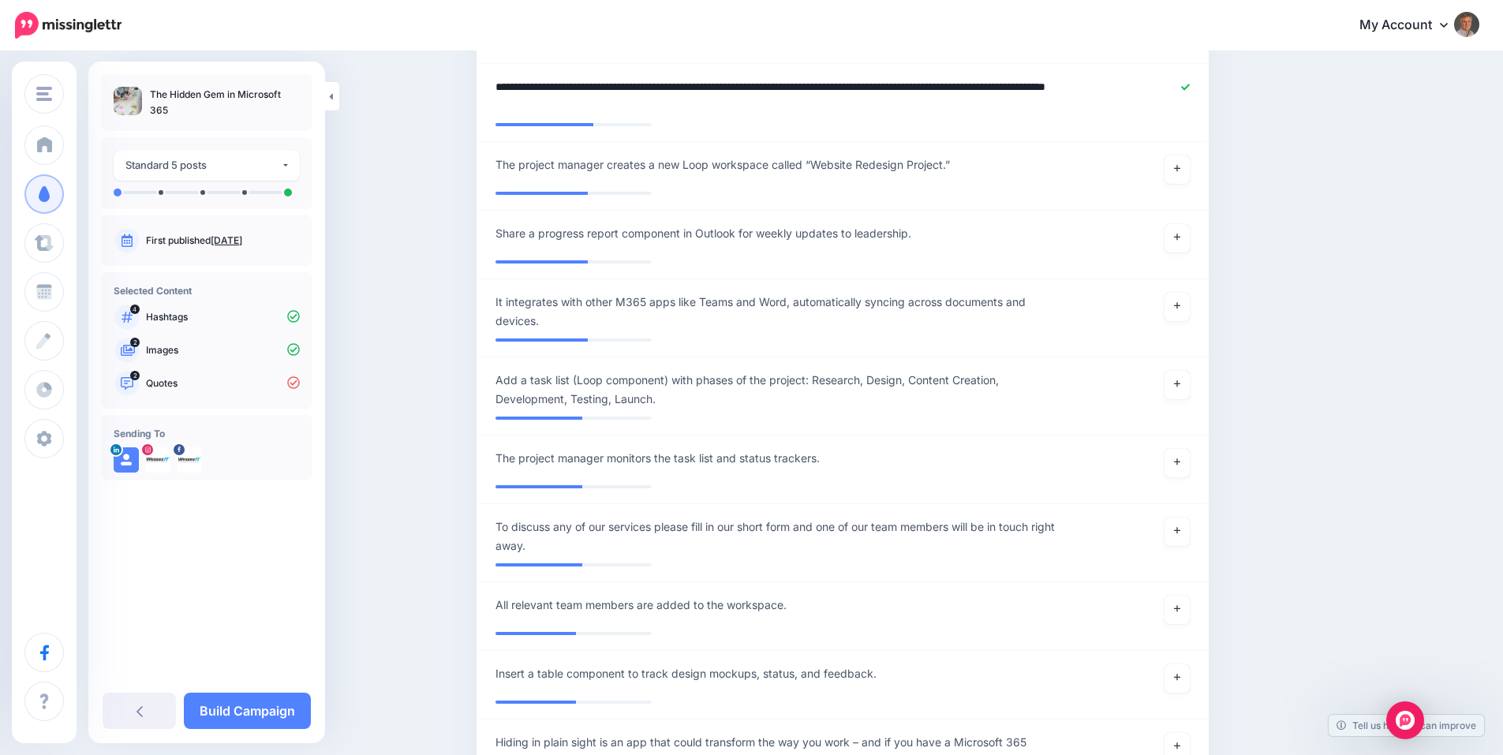
scroll to position [965, 0]
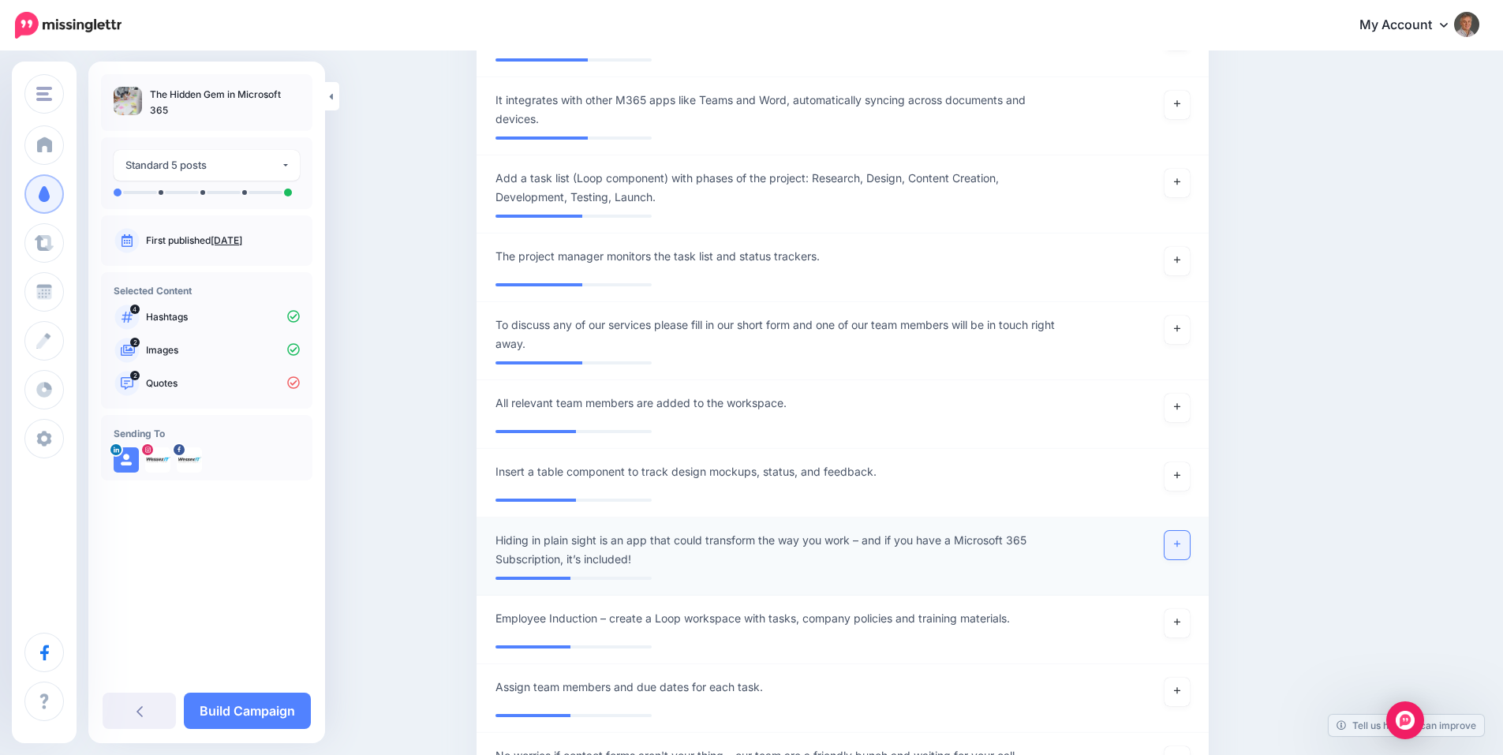
click at [1182, 550] on link at bounding box center [1177, 545] width 25 height 28
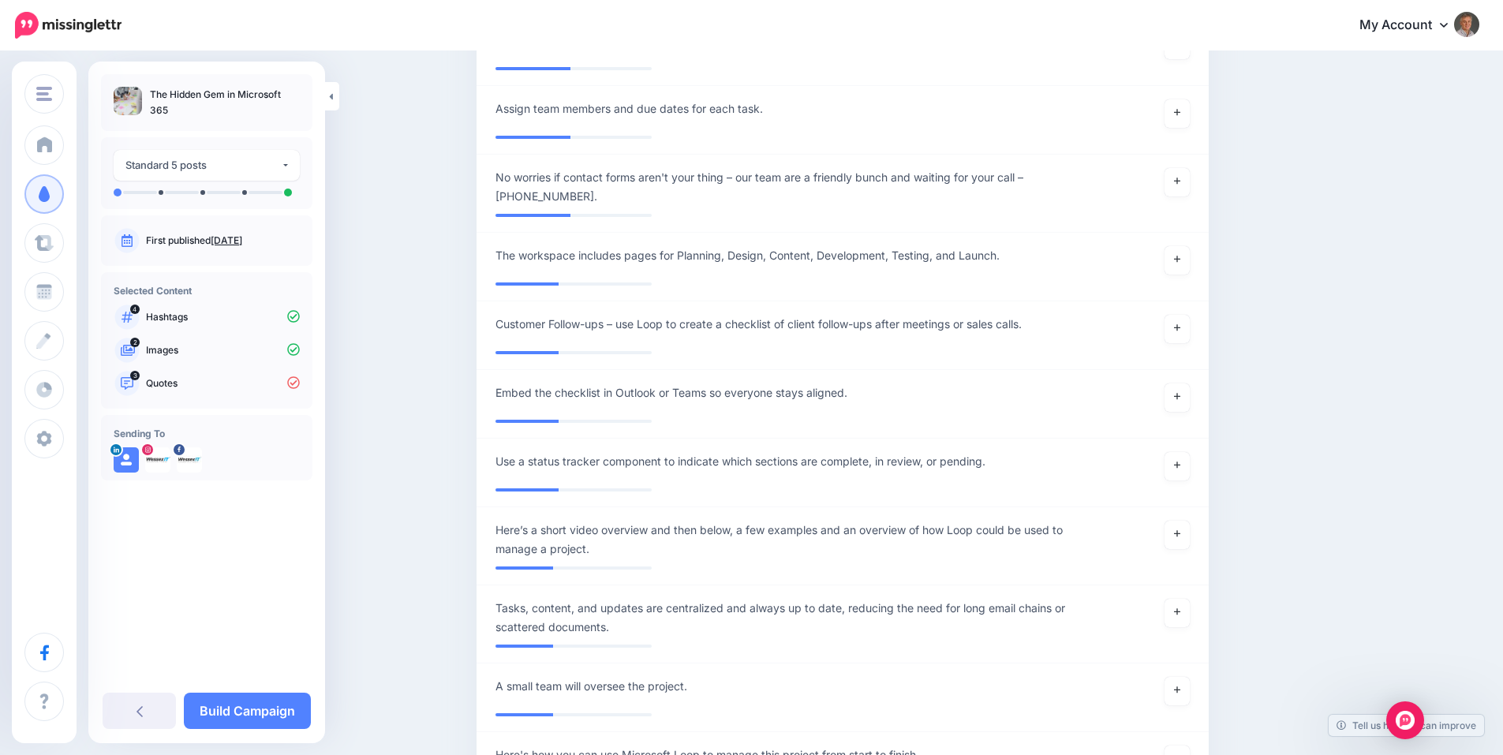
scroll to position [1833, 0]
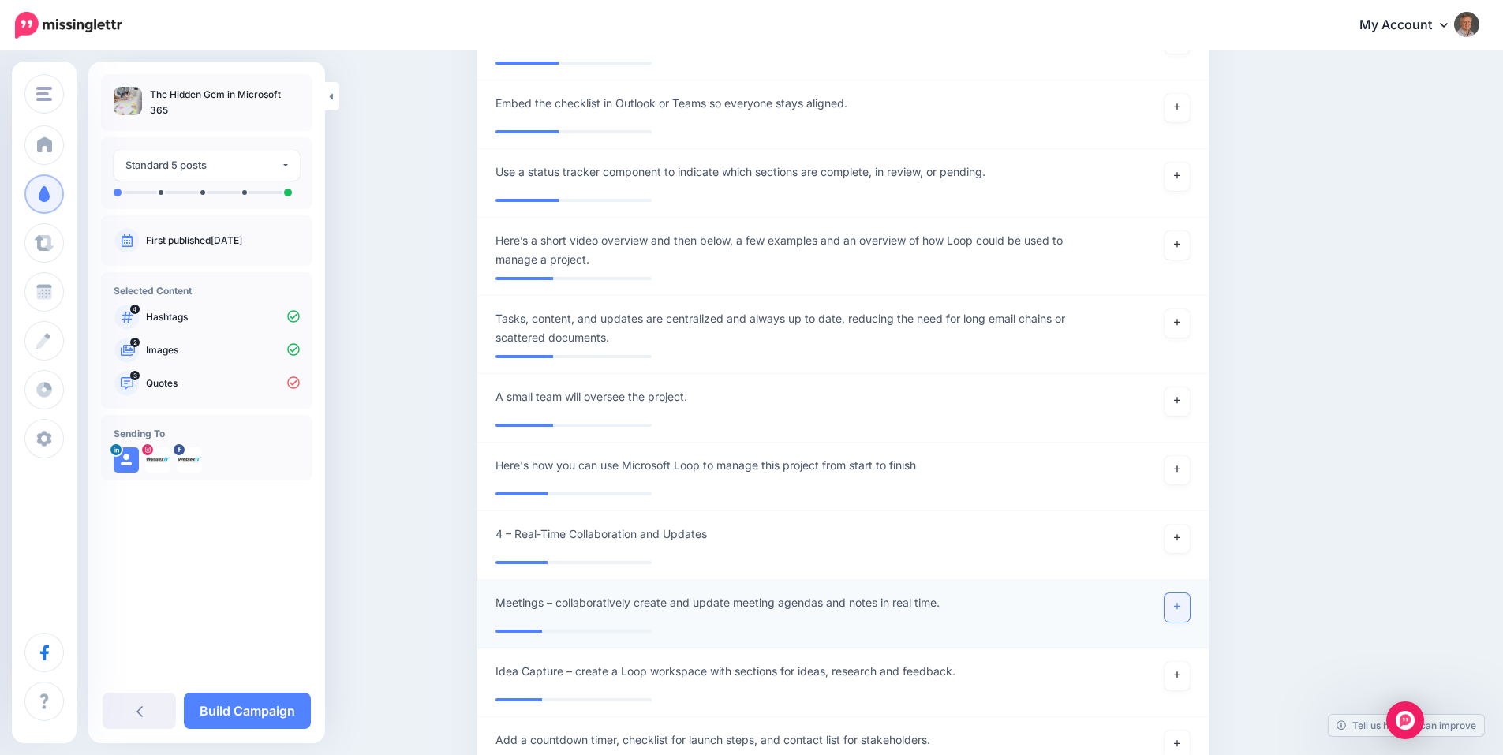
click at [1180, 611] on link at bounding box center [1177, 608] width 25 height 28
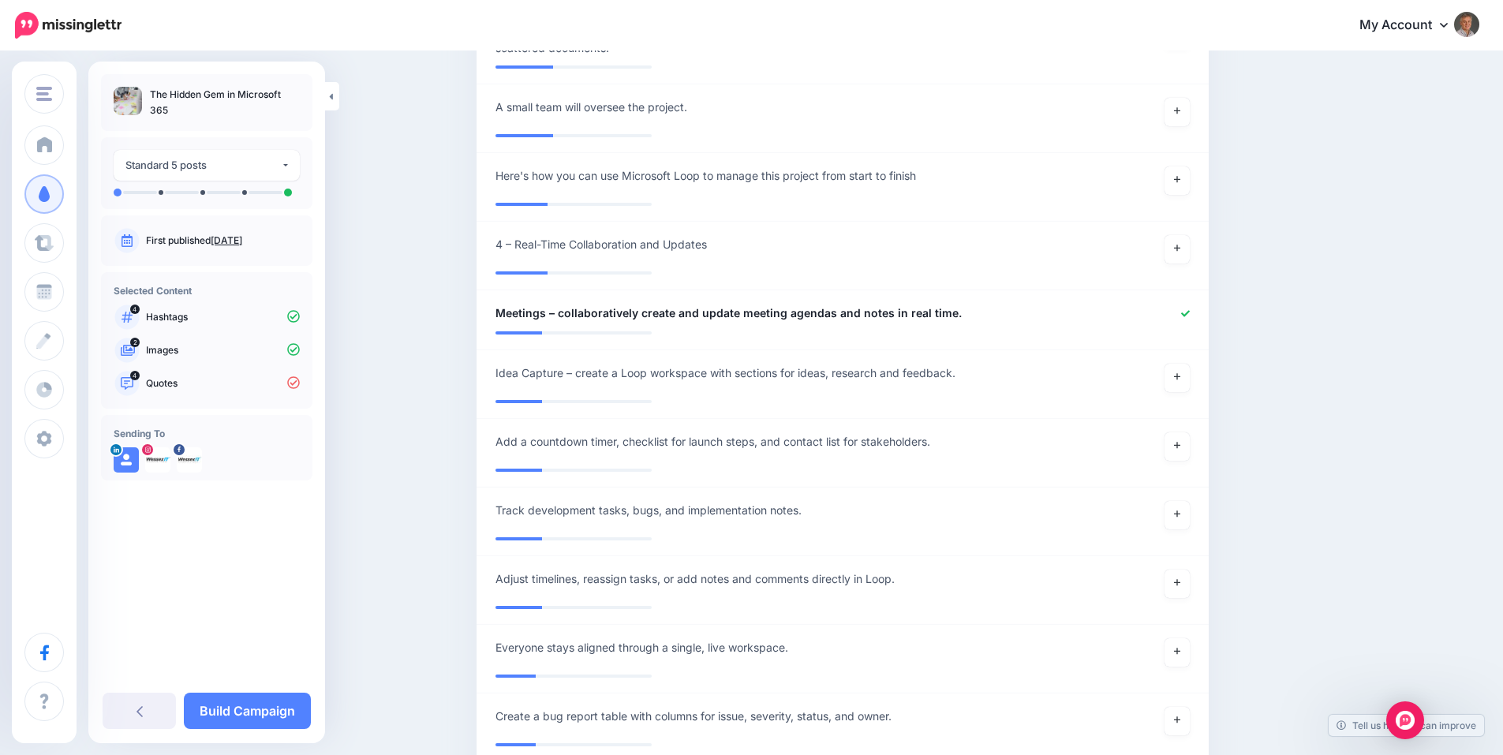
scroll to position [2412, 0]
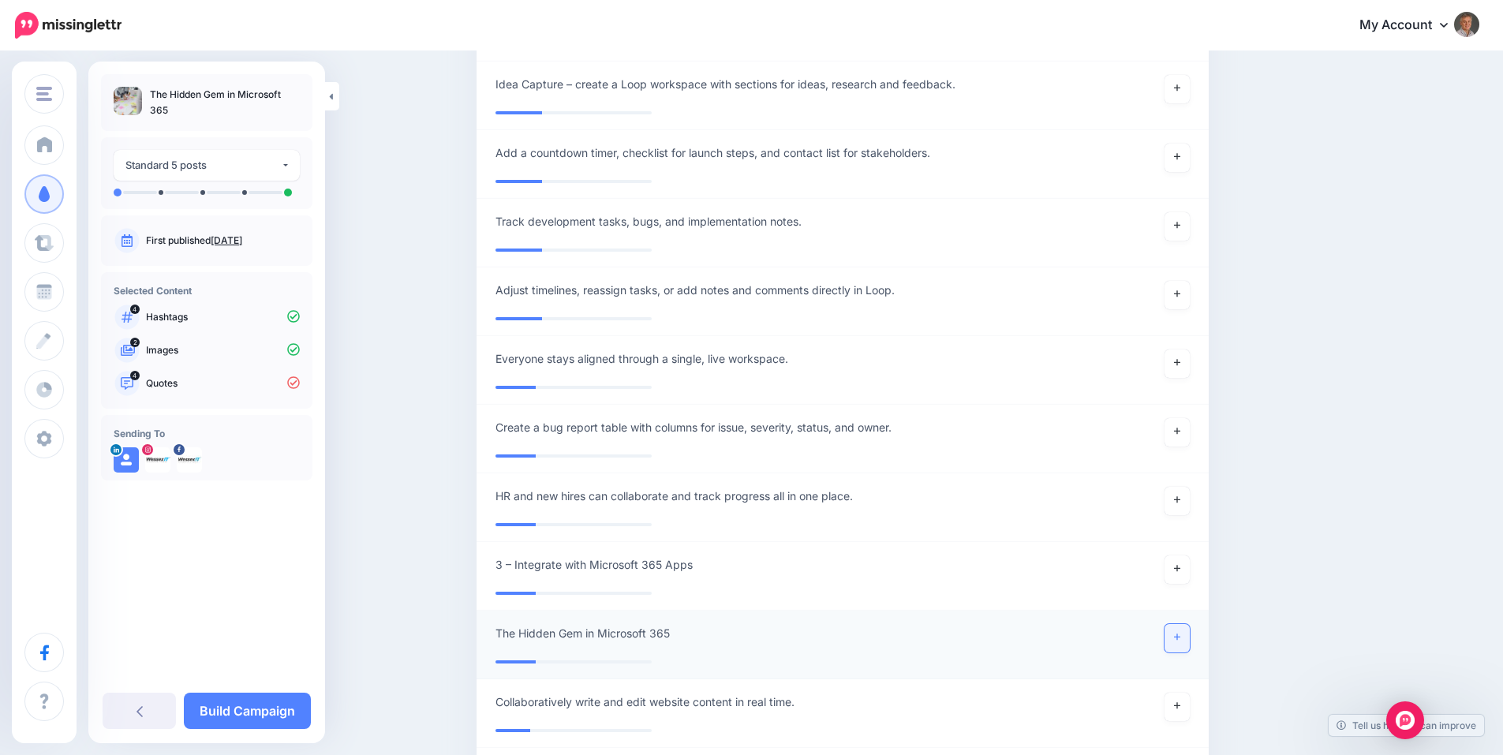
click at [1178, 638] on link at bounding box center [1177, 638] width 25 height 28
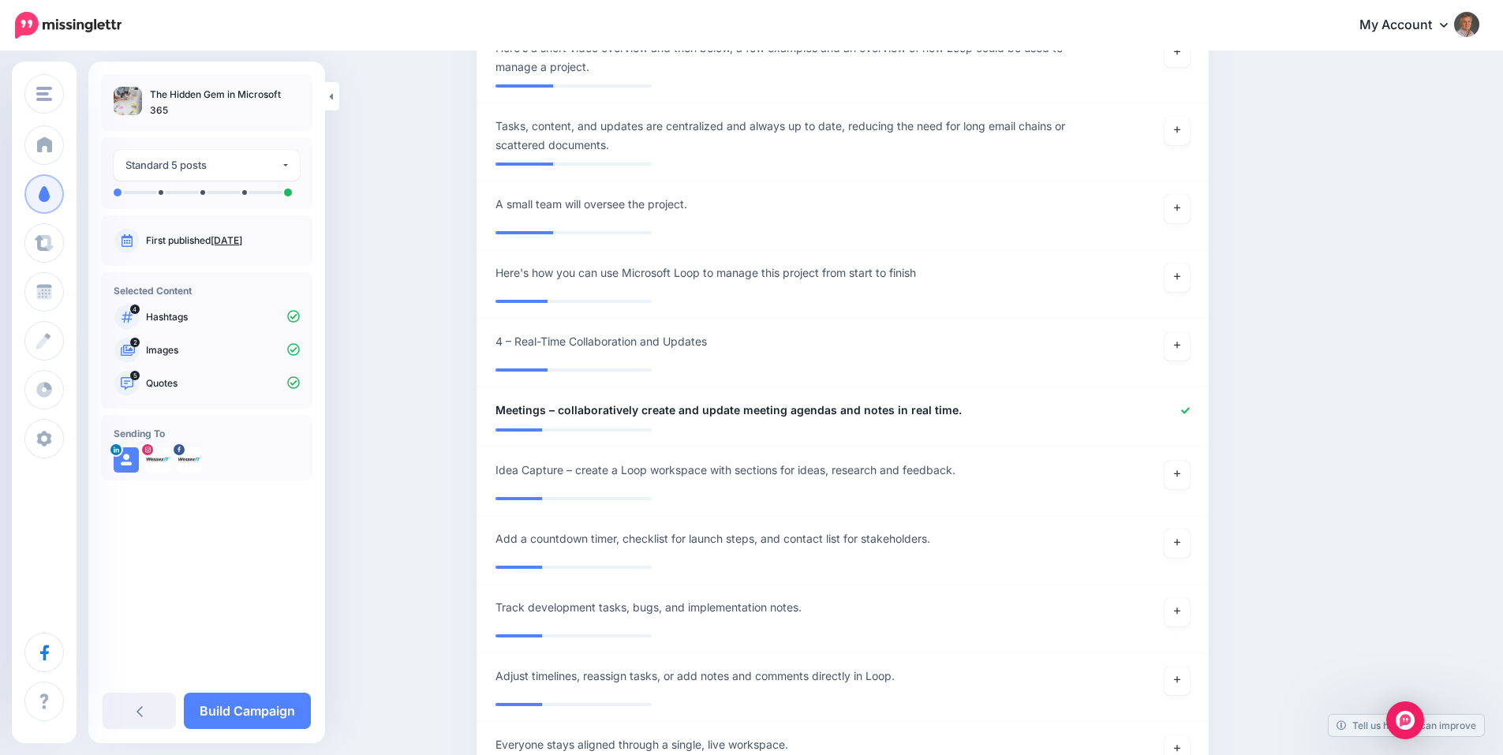
scroll to position [3607, 0]
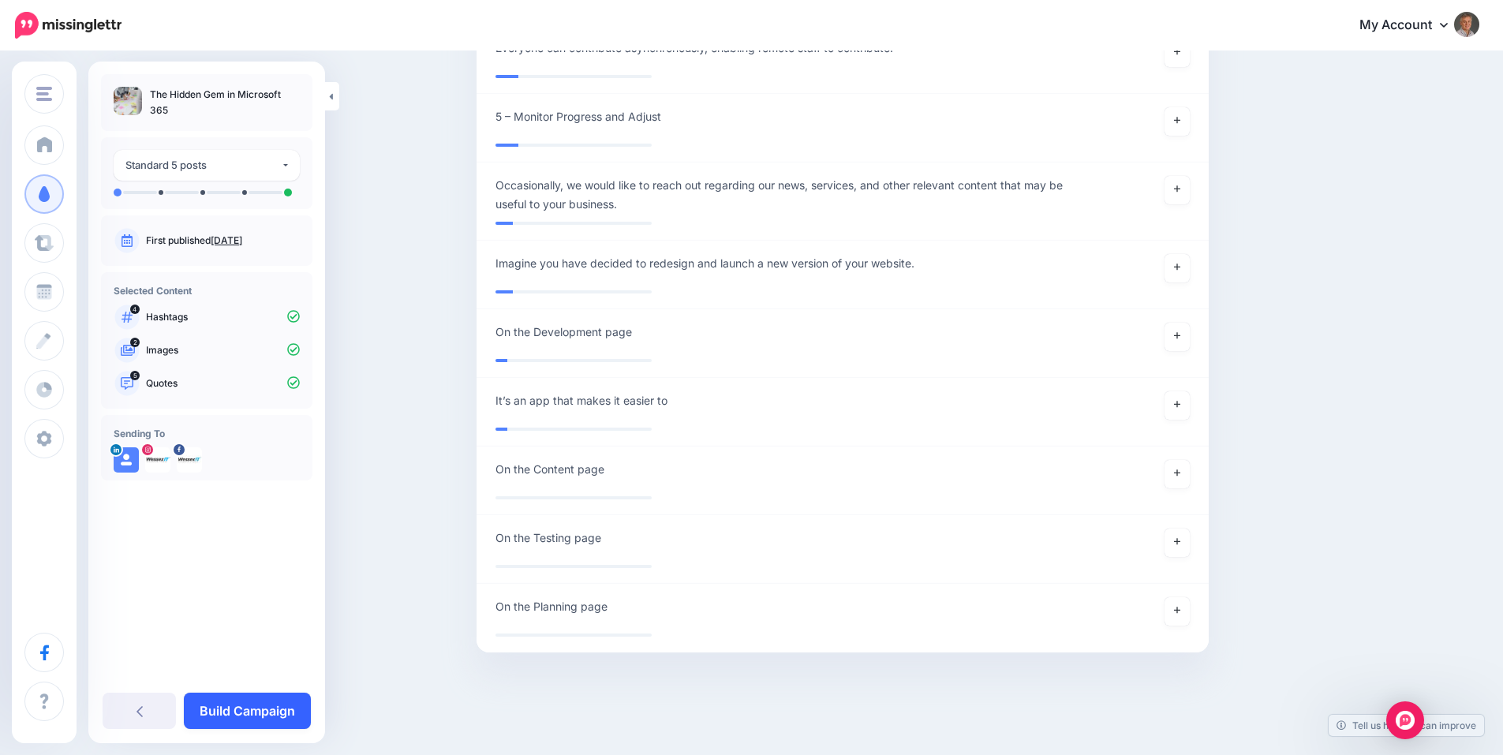
click at [249, 706] on link "Build Campaign" at bounding box center [247, 711] width 127 height 36
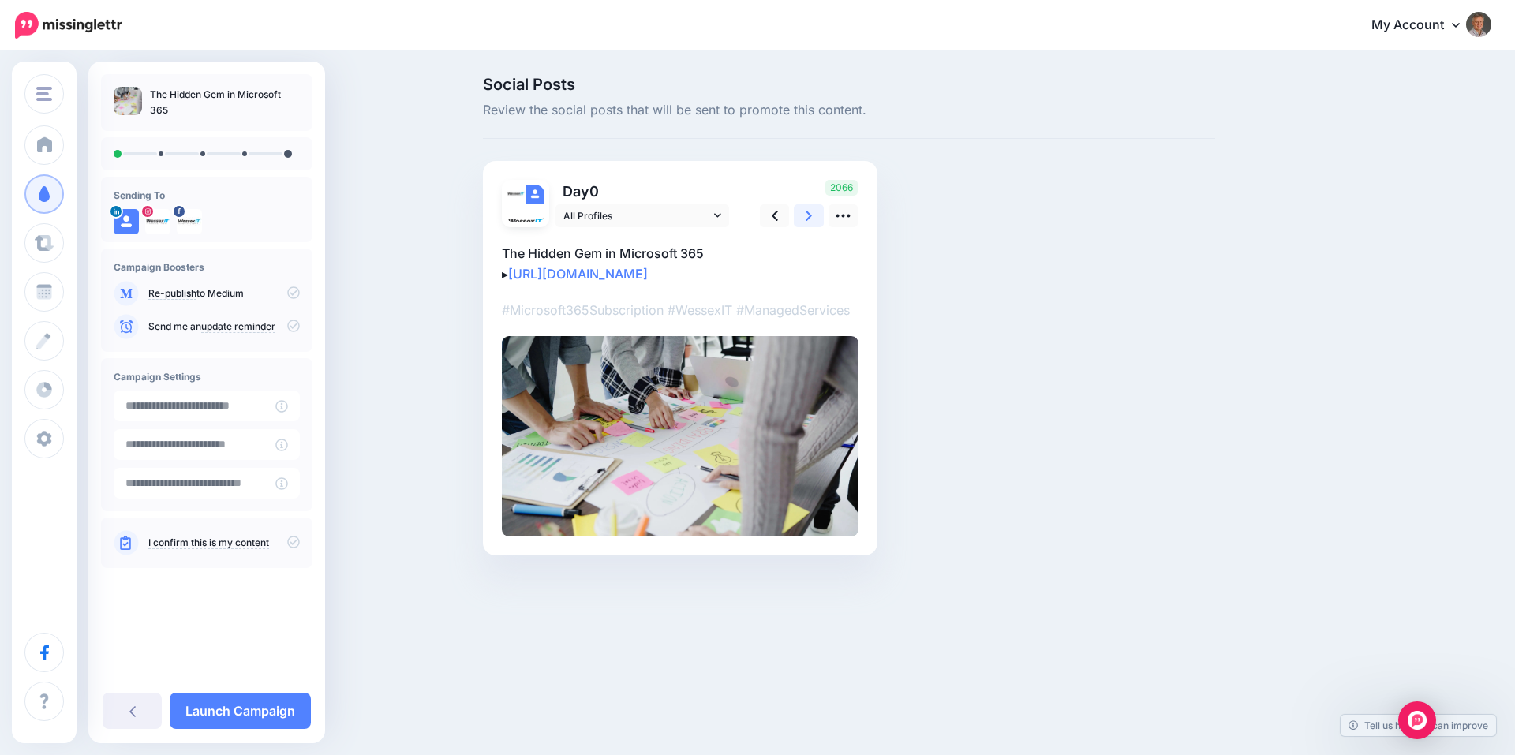
click at [806, 215] on icon at bounding box center [809, 216] width 6 height 17
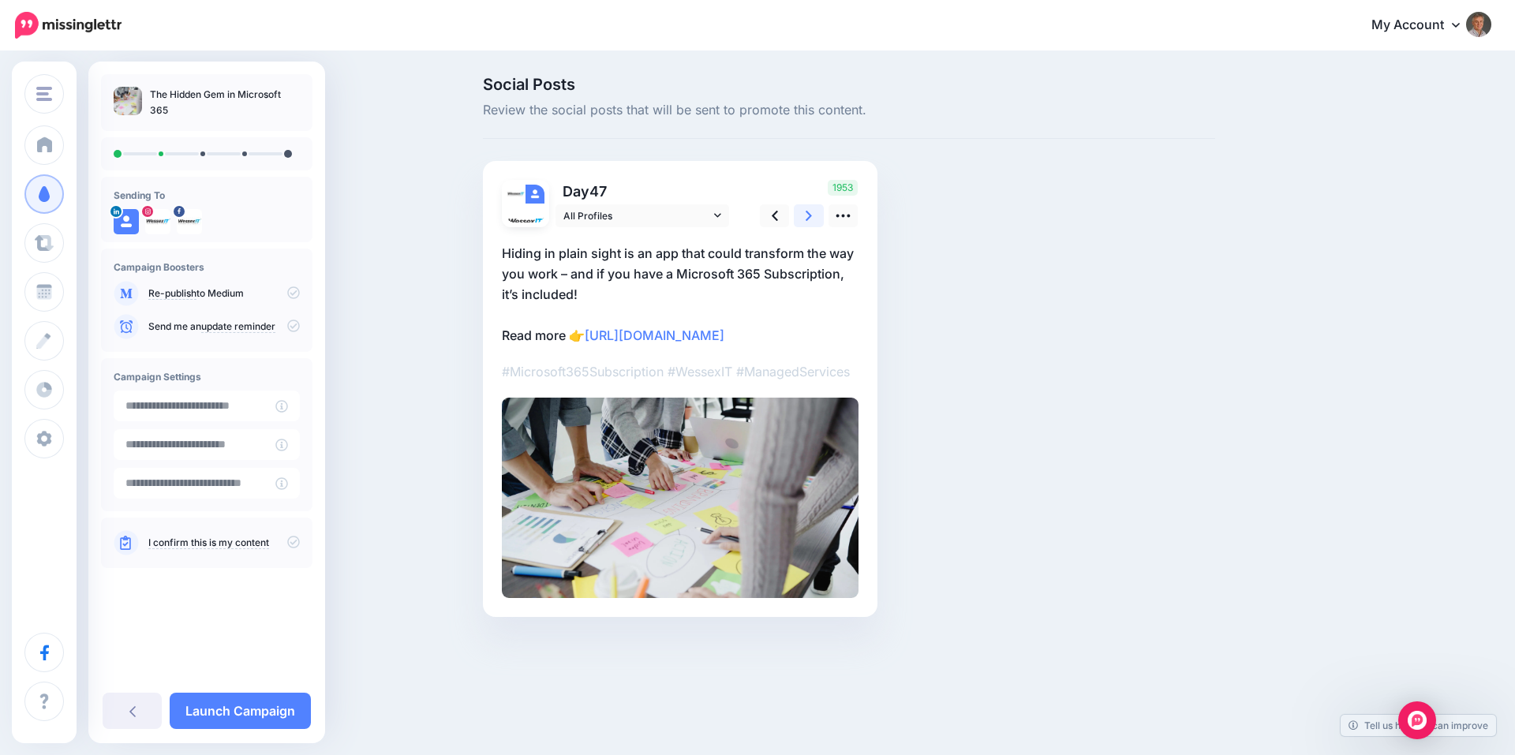
click at [807, 214] on icon at bounding box center [809, 216] width 6 height 17
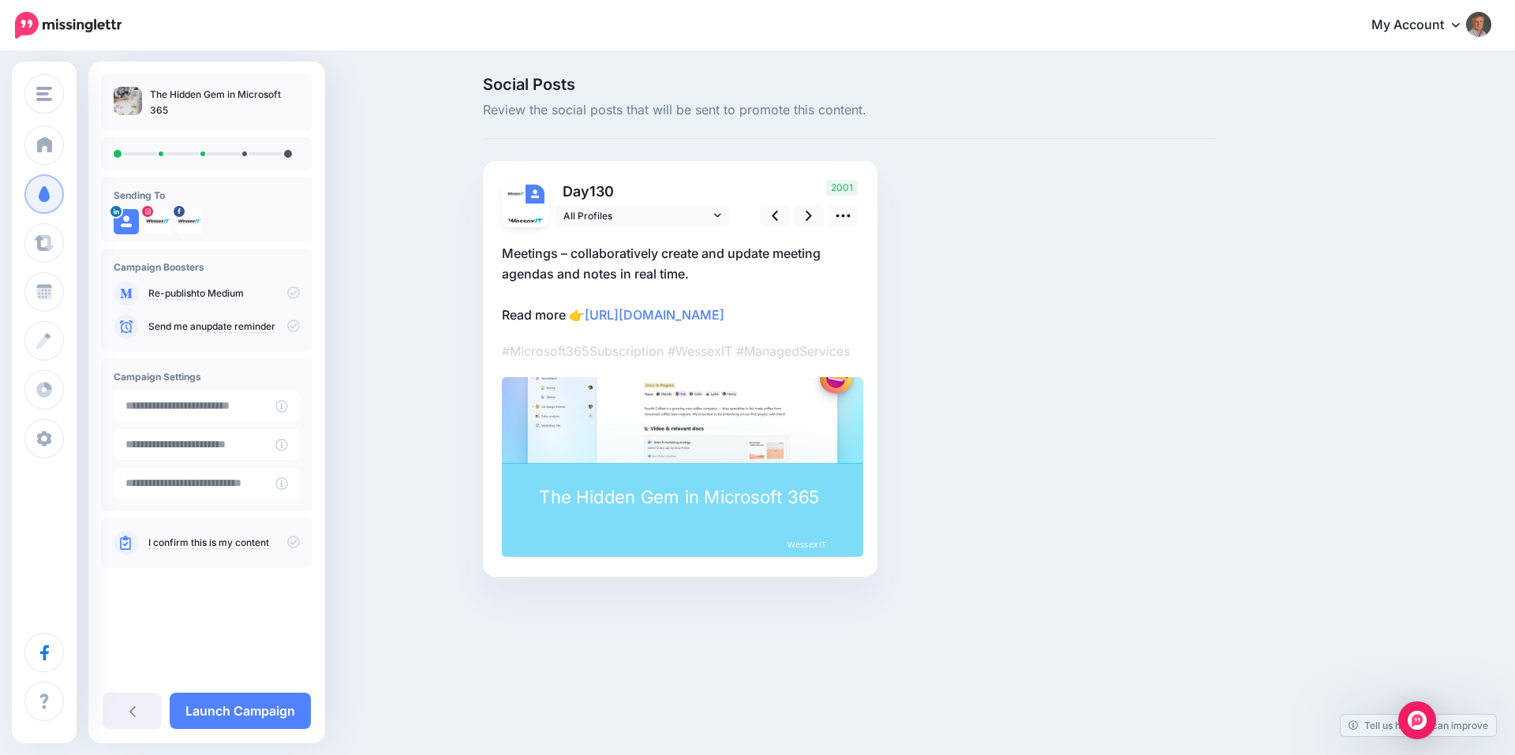
click at [746, 254] on p "Meetings – collaboratively create and update meeting agendas and notes in real …" at bounding box center [680, 284] width 357 height 82
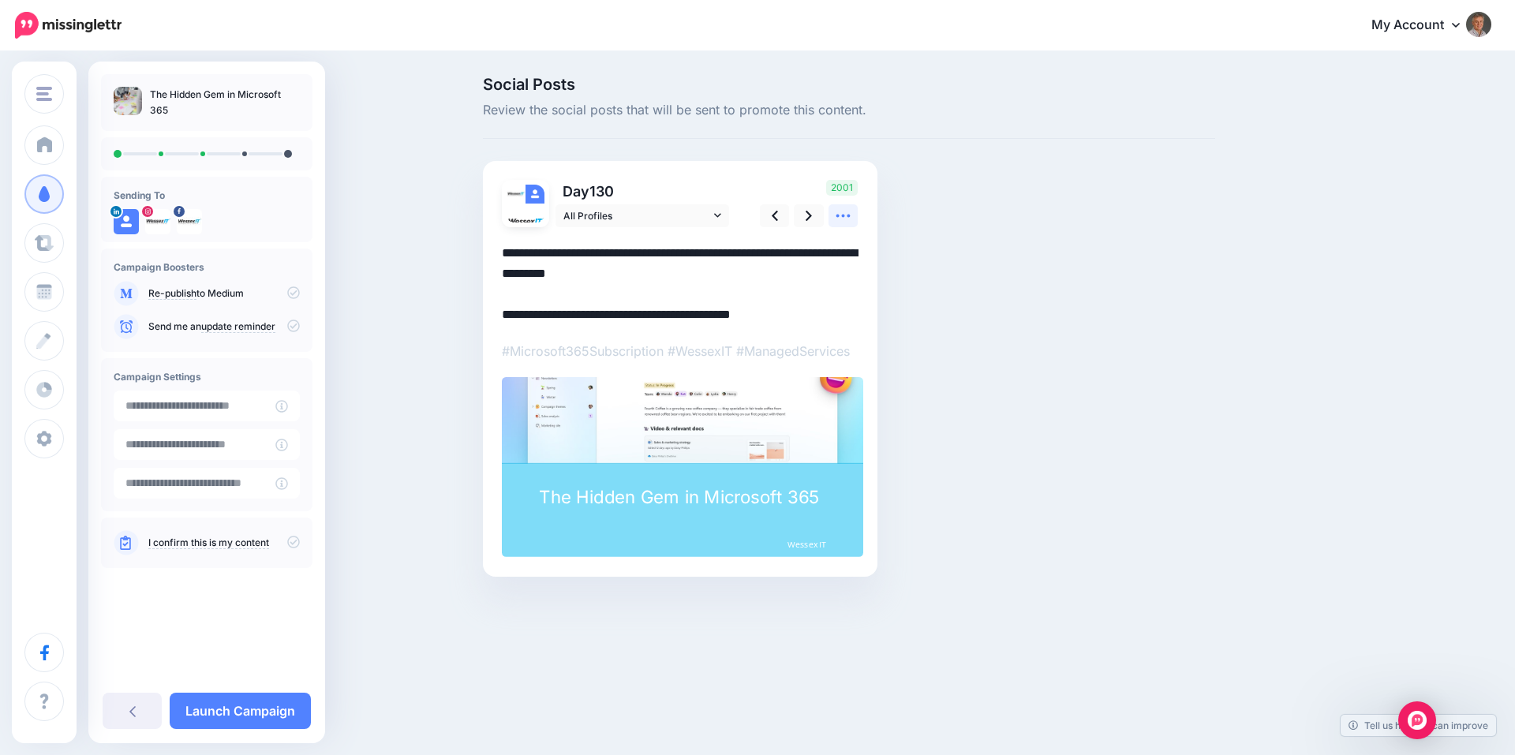
click at [842, 226] on link at bounding box center [844, 215] width 30 height 23
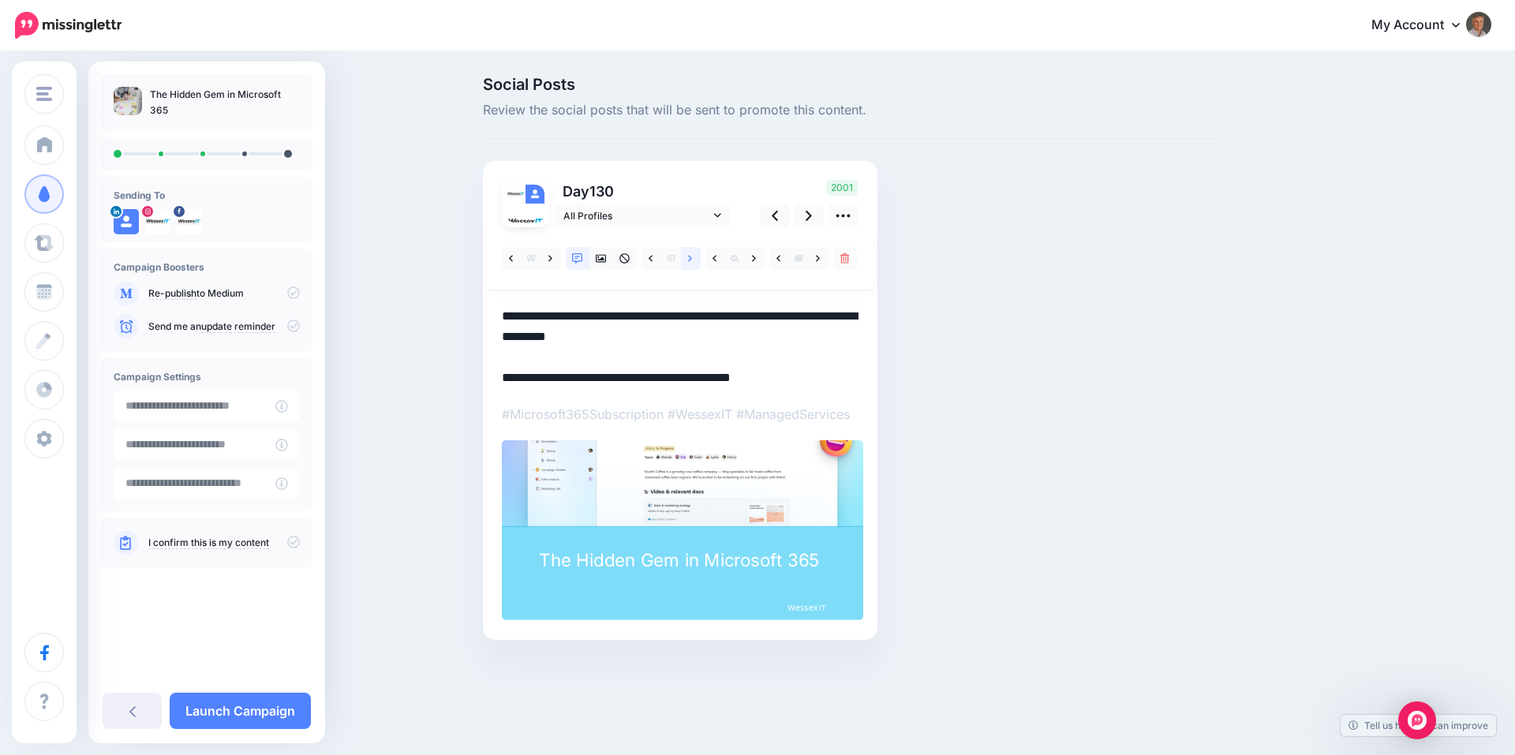
click at [689, 261] on icon at bounding box center [690, 258] width 4 height 6
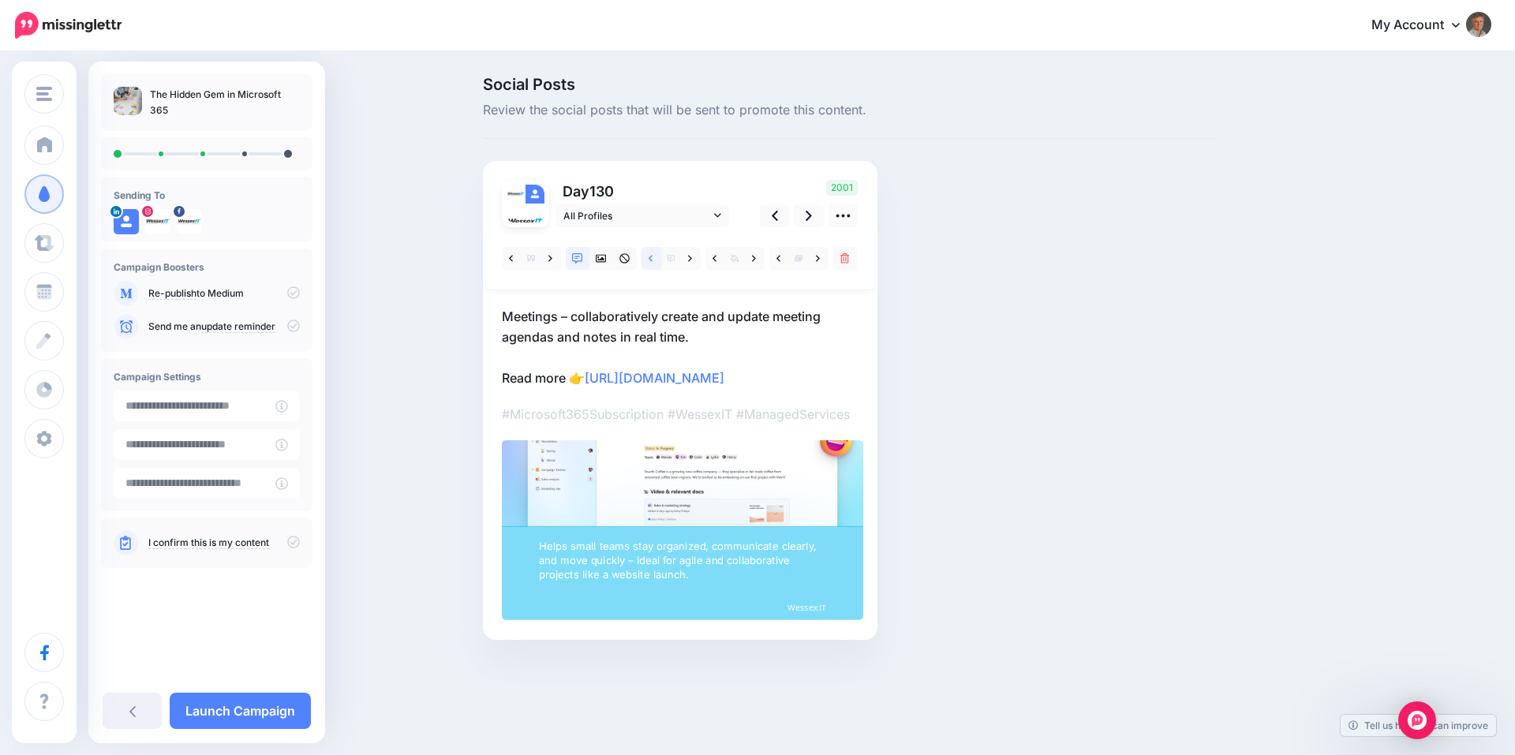
click at [653, 258] on icon at bounding box center [651, 258] width 4 height 11
click at [548, 260] on link at bounding box center [551, 258] width 20 height 23
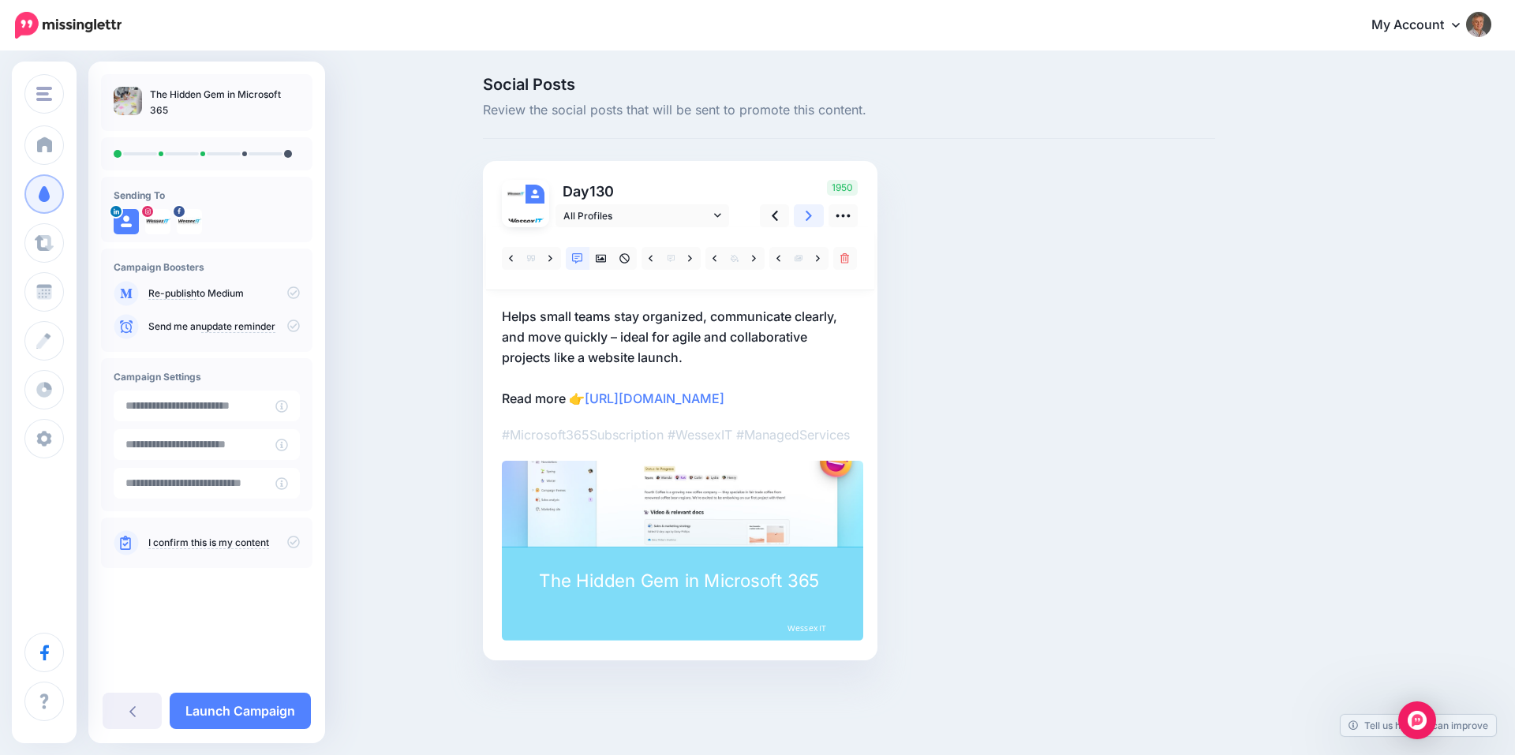
click at [812, 219] on icon at bounding box center [809, 216] width 6 height 17
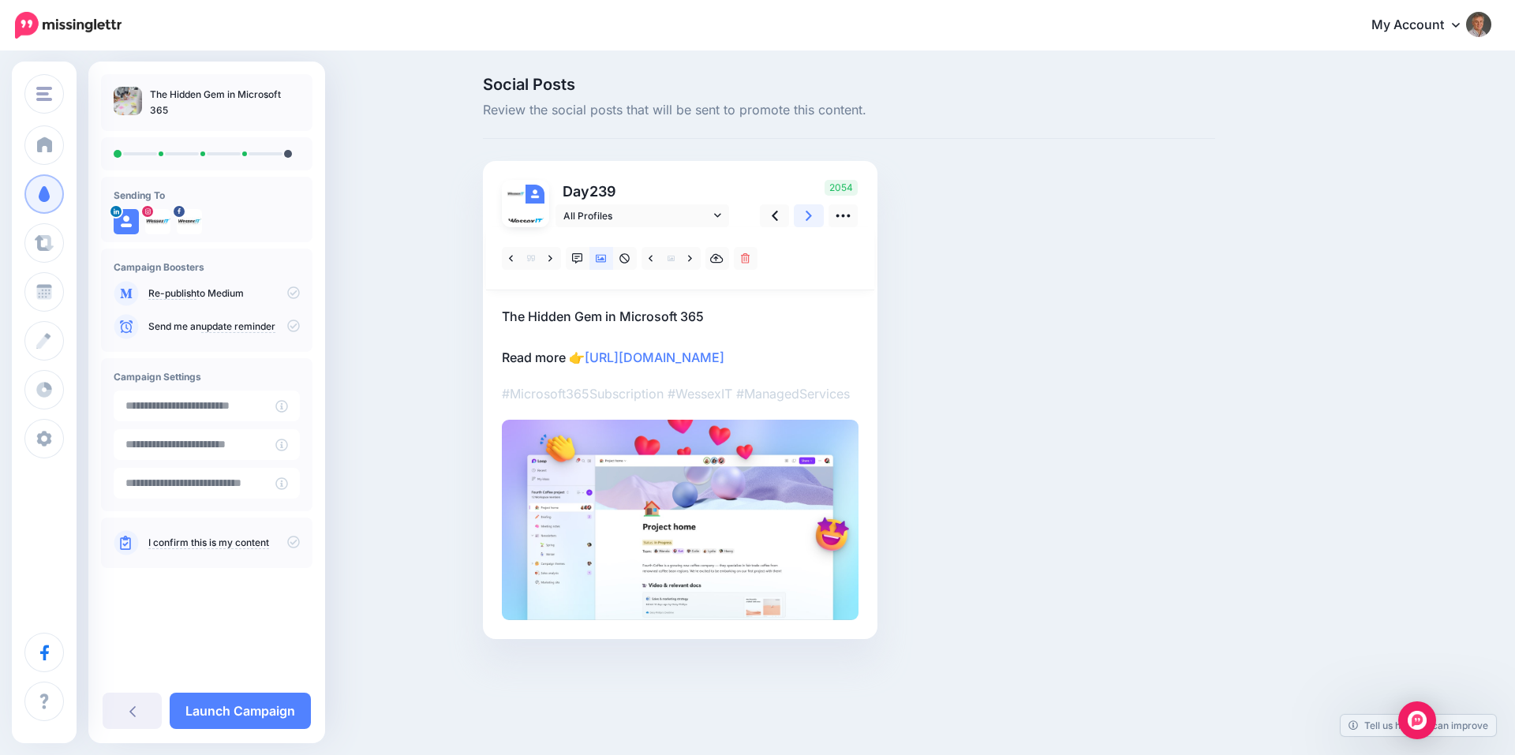
click at [812, 219] on icon at bounding box center [809, 216] width 6 height 17
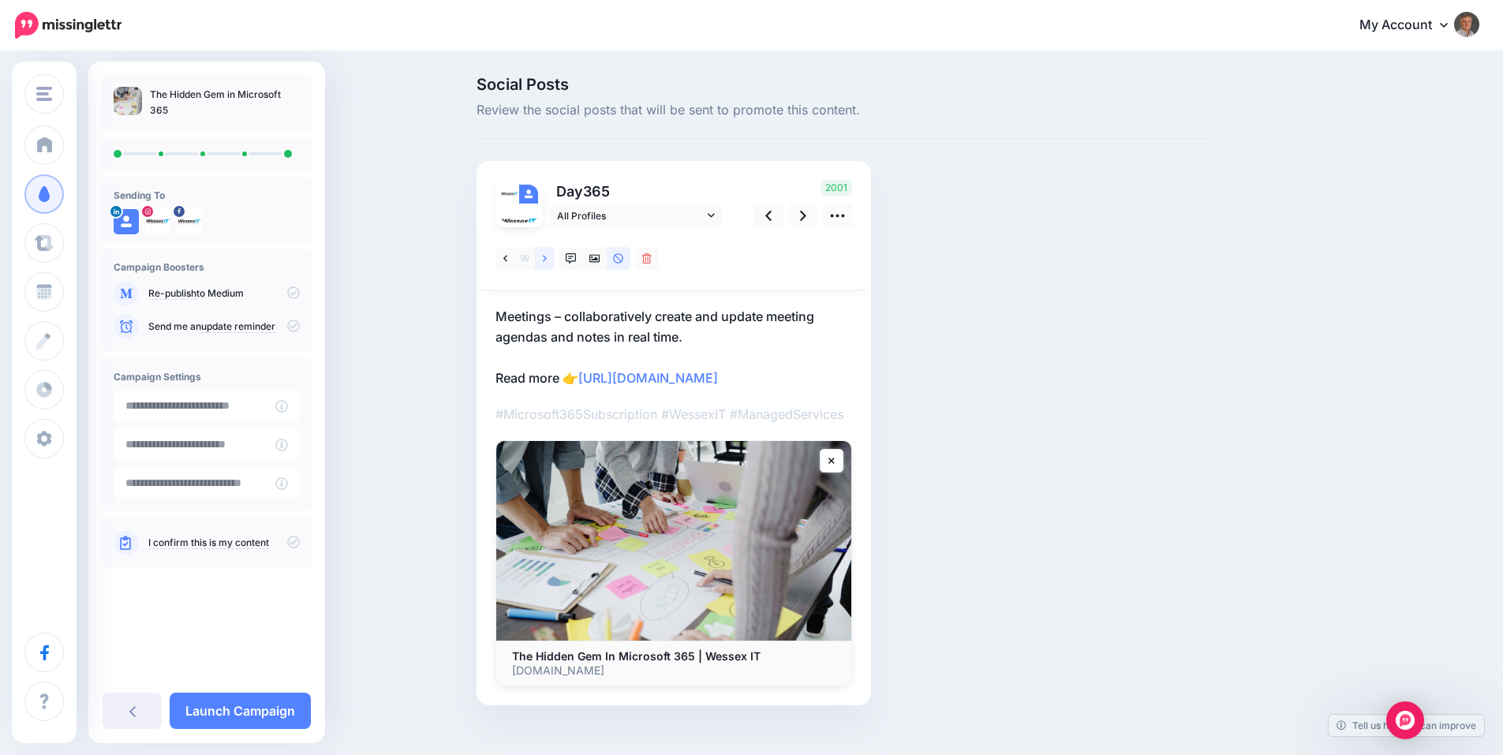
click at [545, 260] on link at bounding box center [545, 258] width 20 height 23
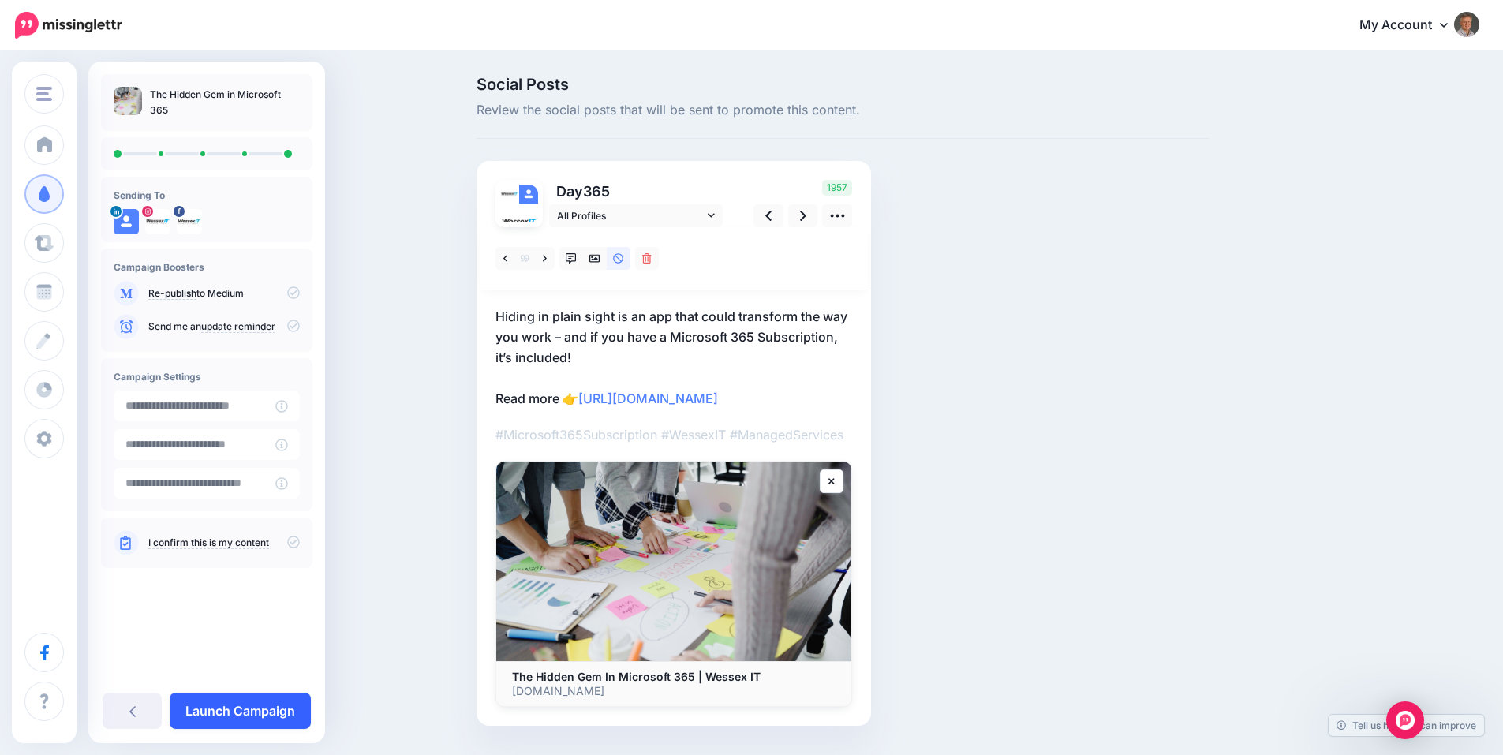
click at [252, 704] on link "Launch Campaign" at bounding box center [240, 711] width 141 height 36
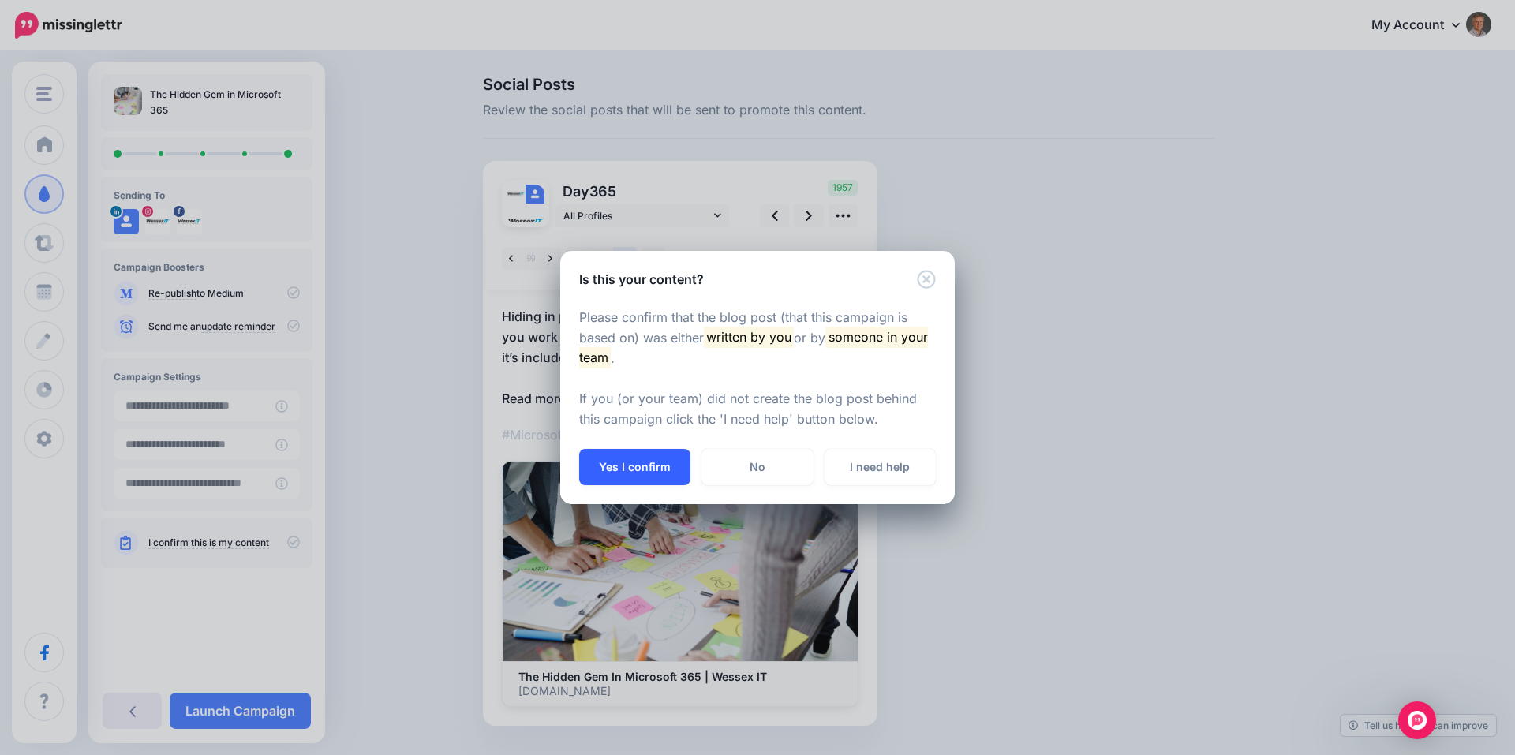
click at [641, 475] on button "Yes I confirm" at bounding box center [634, 467] width 111 height 36
